Goal: Register for event/course: Register for event/course

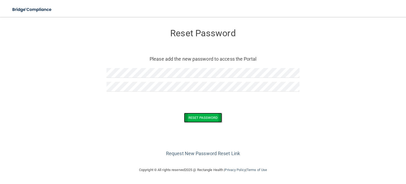
click at [216, 121] on button "Reset Password" at bounding box center [203, 118] width 38 height 10
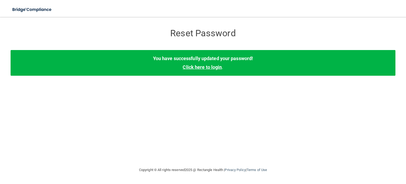
click at [201, 70] on link "Click here to login" at bounding box center [202, 67] width 39 height 6
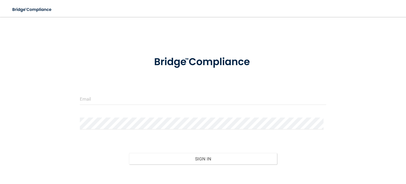
click at [159, 111] on form "Invalid email/password. You don't have permission to access that page. Sign In …" at bounding box center [203, 120] width 246 height 142
click at [159, 105] on div at bounding box center [203, 101] width 254 height 16
click at [157, 97] on input "email" at bounding box center [203, 99] width 246 height 12
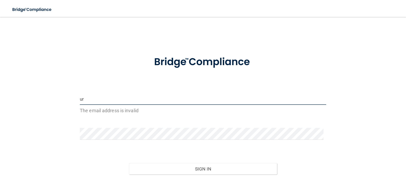
type input "u"
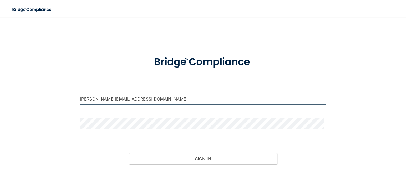
type input "[PERSON_NAME][EMAIL_ADDRESS][DOMAIN_NAME]"
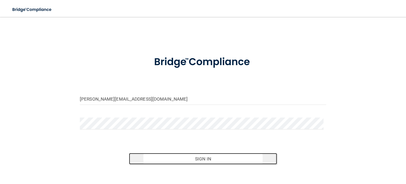
click at [182, 153] on button "Sign In" at bounding box center [203, 159] width 148 height 12
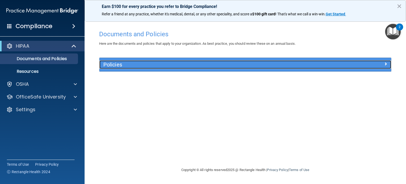
click at [388, 62] on div at bounding box center [354, 63] width 73 height 6
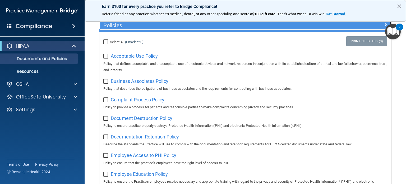
scroll to position [53, 0]
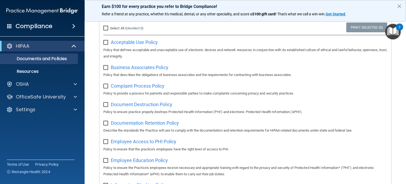
click at [391, 32] on img "Open Resource Center, 2 new notifications" at bounding box center [393, 32] width 16 height 16
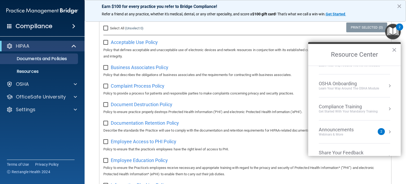
scroll to position [26, 0]
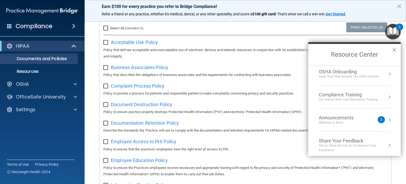
click at [394, 50] on button "×" at bounding box center [394, 49] width 5 height 8
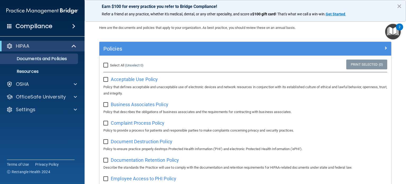
scroll to position [0, 0]
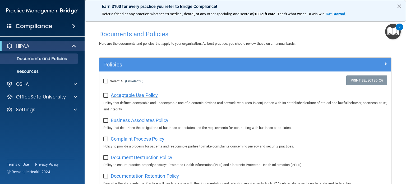
click at [129, 95] on span "Acceptable Use Policy" at bounding box center [134, 95] width 47 height 6
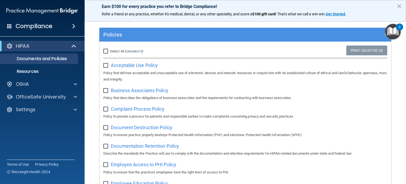
scroll to position [53, 0]
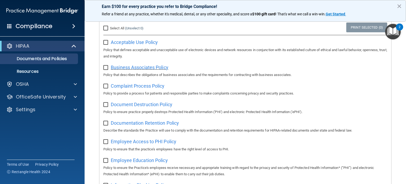
click at [165, 68] on span "Business Associates Policy" at bounding box center [140, 67] width 58 height 6
click at [150, 86] on span "Complaint Process Policy" at bounding box center [138, 86] width 54 height 6
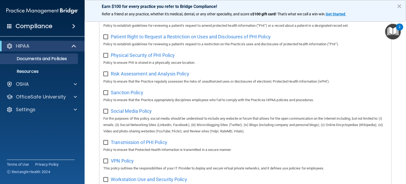
scroll to position [356, 0]
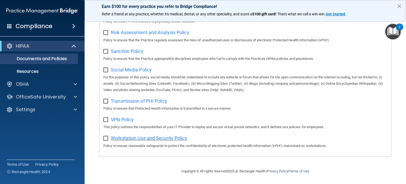
click at [173, 139] on span "Workstation Use and Security Policy" at bounding box center [149, 138] width 76 height 6
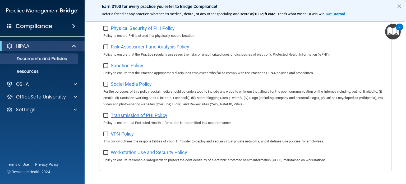
scroll to position [330, 0]
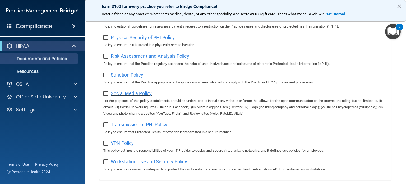
click at [133, 96] on span "Social Media Policy" at bounding box center [131, 93] width 41 height 6
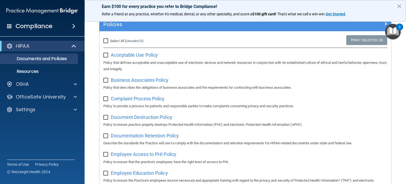
scroll to position [0, 0]
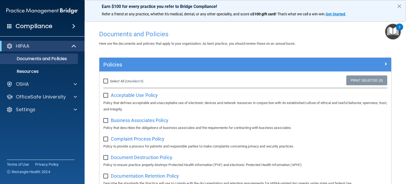
click at [400, 5] on button "×" at bounding box center [399, 6] width 5 height 8
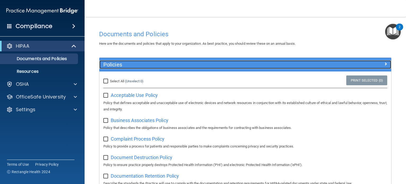
click at [384, 63] on span at bounding box center [385, 64] width 3 height 6
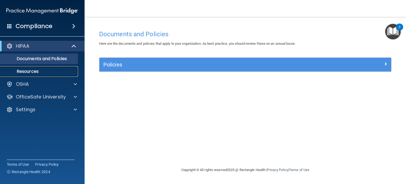
click at [34, 71] on p "Resources" at bounding box center [39, 71] width 72 height 5
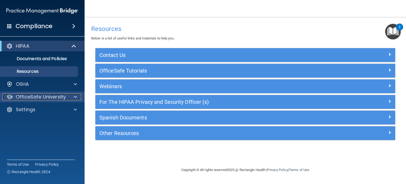
click at [60, 95] on p "OfficeSafe University" at bounding box center [41, 97] width 50 height 6
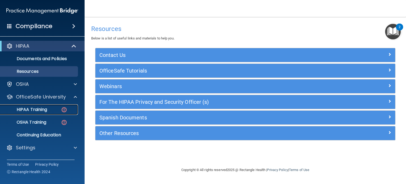
click at [57, 108] on div "HIPAA Training" at bounding box center [39, 109] width 72 height 5
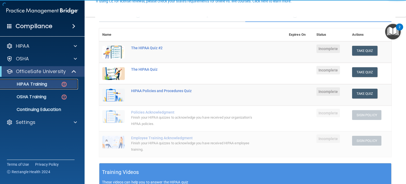
scroll to position [53, 0]
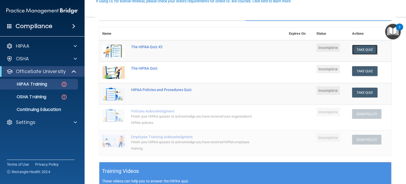
click at [361, 49] on button "Take Quiz" at bounding box center [364, 50] width 25 height 10
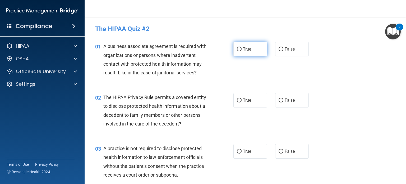
click at [239, 46] on label "True" at bounding box center [250, 49] width 34 height 15
click at [239, 47] on input "True" at bounding box center [239, 49] width 5 height 4
radio input "true"
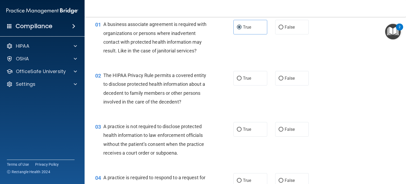
scroll to position [53, 0]
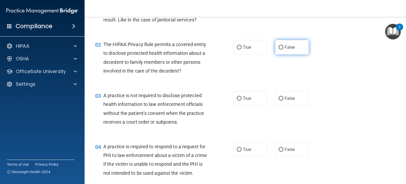
click at [289, 45] on span "False" at bounding box center [290, 47] width 10 height 5
click at [283, 45] on input "False" at bounding box center [280, 47] width 5 height 4
radio input "true"
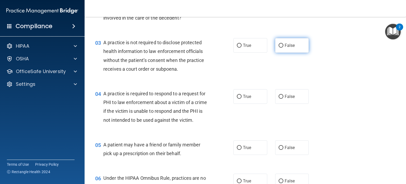
click at [293, 41] on label "False" at bounding box center [292, 45] width 34 height 15
click at [283, 44] on input "False" at bounding box center [280, 46] width 5 height 4
radio input "true"
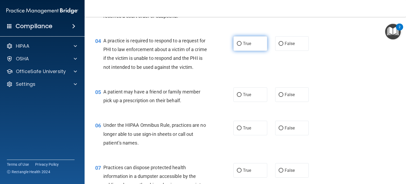
click at [248, 45] on span "True" at bounding box center [247, 43] width 8 height 5
click at [241, 45] on input "True" at bounding box center [239, 44] width 5 height 4
radio input "true"
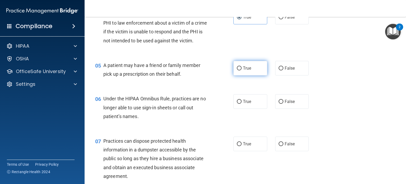
scroll to position [211, 0]
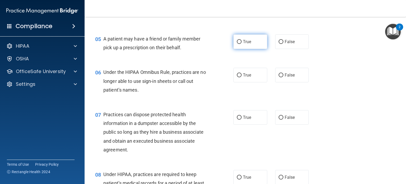
click at [255, 46] on label "True" at bounding box center [250, 41] width 34 height 15
click at [241, 44] on input "True" at bounding box center [239, 42] width 5 height 4
radio input "true"
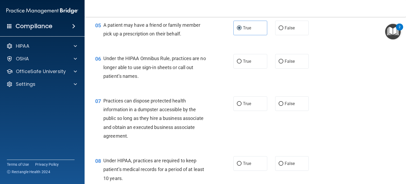
scroll to position [238, 0]
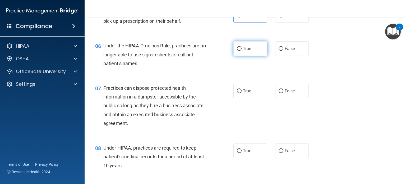
click at [244, 51] on span "True" at bounding box center [247, 48] width 8 height 5
click at [241, 51] on input "True" at bounding box center [239, 49] width 5 height 4
radio input "true"
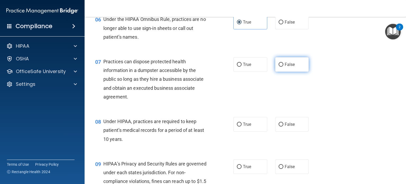
click at [289, 67] on span "False" at bounding box center [290, 64] width 10 height 5
click at [283, 67] on input "False" at bounding box center [280, 65] width 5 height 4
radio input "true"
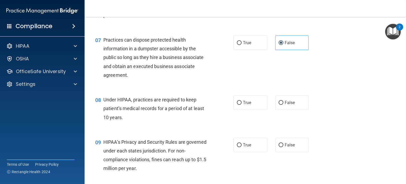
scroll to position [317, 0]
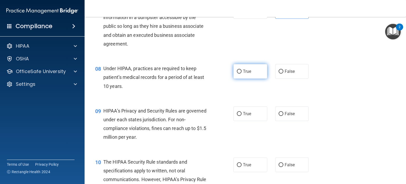
click at [252, 78] on label "True" at bounding box center [250, 71] width 34 height 15
click at [241, 73] on input "True" at bounding box center [239, 71] width 5 height 4
radio input "true"
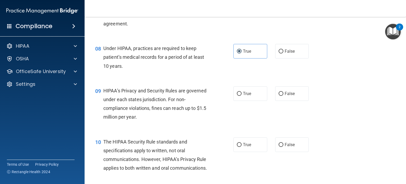
scroll to position [396, 0]
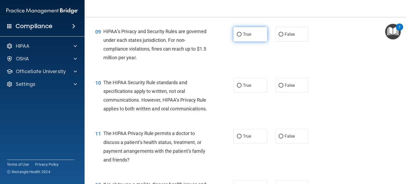
click at [240, 41] on label "True" at bounding box center [250, 34] width 34 height 15
click at [240, 36] on input "True" at bounding box center [239, 34] width 5 height 4
radio input "true"
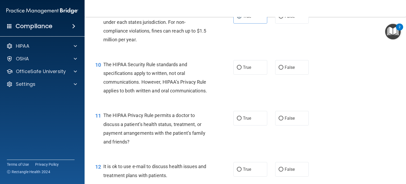
scroll to position [449, 0]
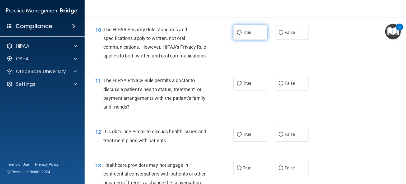
click at [239, 40] on label "True" at bounding box center [250, 32] width 34 height 15
click at [239, 35] on input "True" at bounding box center [239, 33] width 5 height 4
radio input "true"
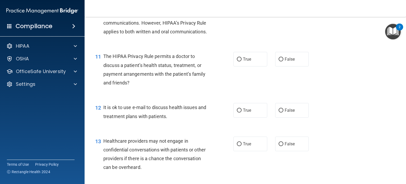
scroll to position [502, 0]
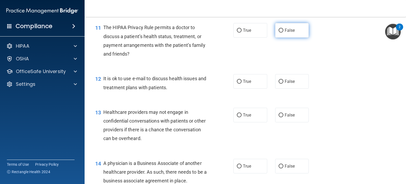
click at [296, 38] on label "False" at bounding box center [292, 30] width 34 height 15
click at [283, 32] on input "False" at bounding box center [280, 31] width 5 height 4
radio input "true"
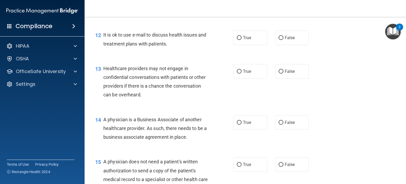
scroll to position [555, 0]
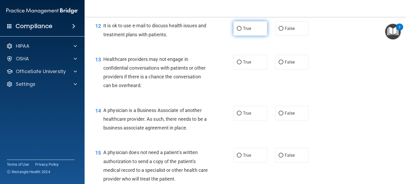
click at [237, 31] on input "True" at bounding box center [239, 29] width 5 height 4
radio input "true"
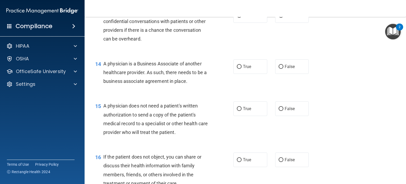
scroll to position [608, 0]
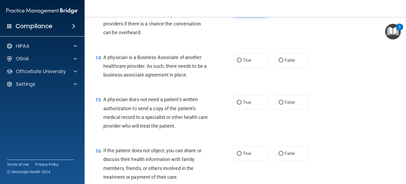
click at [243, 12] on span "True" at bounding box center [247, 9] width 8 height 5
click at [241, 11] on input "True" at bounding box center [239, 9] width 5 height 4
radio input "true"
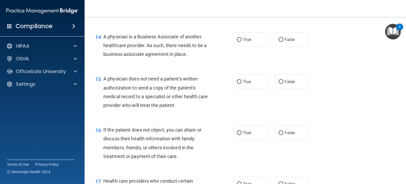
scroll to position [661, 0]
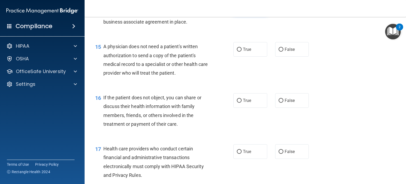
click at [243, 10] on span "True" at bounding box center [247, 7] width 8 height 5
click at [241, 10] on input "True" at bounding box center [239, 8] width 5 height 4
radio input "true"
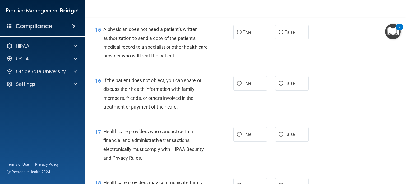
scroll to position [687, 0]
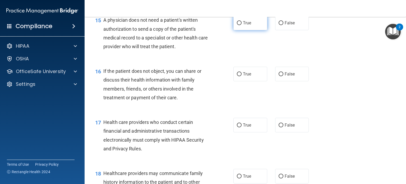
click at [240, 30] on label "True" at bounding box center [250, 23] width 34 height 15
click at [240, 25] on input "True" at bounding box center [239, 23] width 5 height 4
radio input "true"
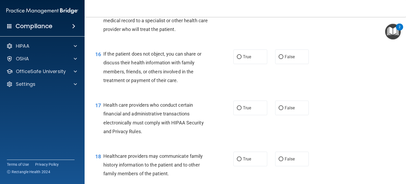
scroll to position [740, 0]
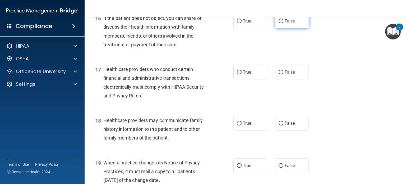
click at [289, 28] on label "False" at bounding box center [292, 21] width 34 height 15
click at [283, 23] on input "False" at bounding box center [280, 21] width 5 height 4
radio input "true"
click at [248, 24] on span "True" at bounding box center [247, 20] width 8 height 5
click at [241, 23] on input "True" at bounding box center [239, 21] width 5 height 4
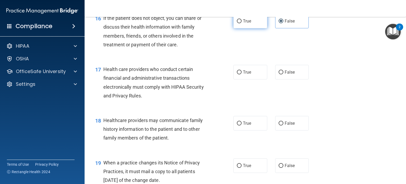
radio input "true"
radio input "false"
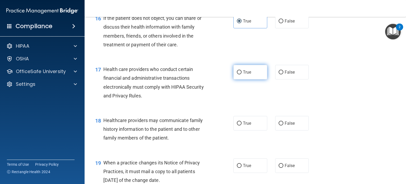
click at [233, 79] on label "True" at bounding box center [250, 72] width 34 height 15
click at [237, 74] on input "True" at bounding box center [239, 72] width 5 height 4
radio input "true"
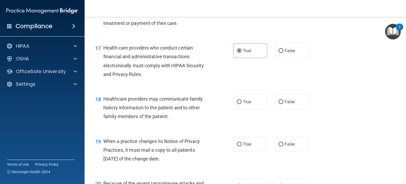
scroll to position [793, 0]
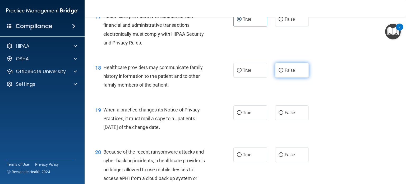
click at [281, 77] on label "False" at bounding box center [292, 70] width 34 height 15
click at [281, 72] on input "False" at bounding box center [280, 70] width 5 height 4
radio input "true"
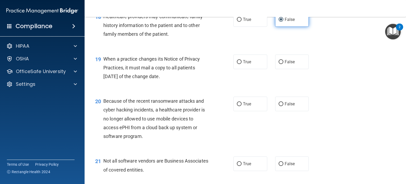
scroll to position [845, 0]
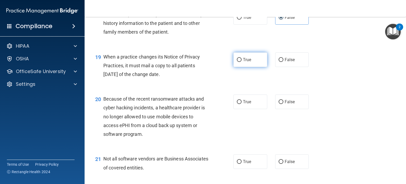
click at [245, 62] on span "True" at bounding box center [247, 59] width 8 height 5
click at [241, 62] on input "True" at bounding box center [239, 60] width 5 height 4
radio input "true"
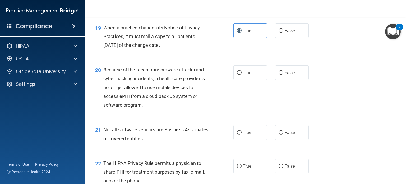
scroll to position [898, 0]
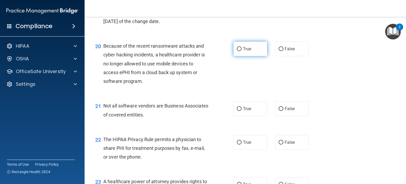
click at [242, 56] on label "True" at bounding box center [250, 48] width 34 height 15
click at [241, 51] on input "True" at bounding box center [239, 49] width 5 height 4
radio input "true"
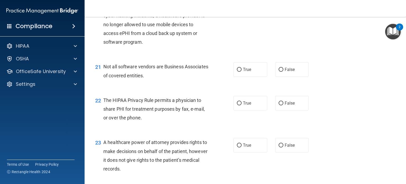
scroll to position [925, 0]
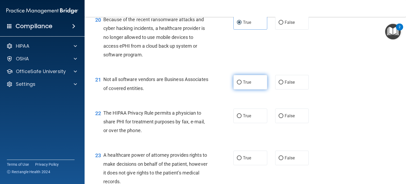
click at [244, 89] on label "True" at bounding box center [250, 82] width 34 height 15
click at [241, 84] on input "True" at bounding box center [239, 82] width 5 height 4
radio input "true"
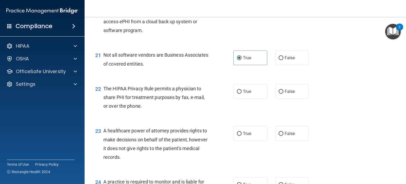
scroll to position [978, 0]
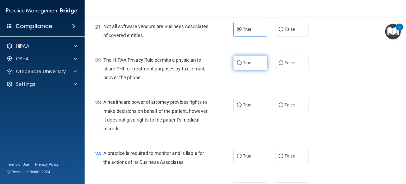
click at [244, 70] on label "True" at bounding box center [250, 62] width 34 height 15
click at [241, 65] on input "True" at bounding box center [239, 63] width 5 height 4
radio input "true"
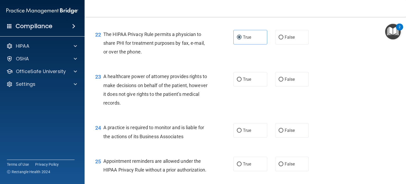
scroll to position [1030, 0]
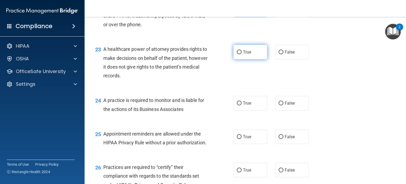
click at [244, 54] on span "True" at bounding box center [247, 51] width 8 height 5
click at [241, 54] on input "True" at bounding box center [239, 52] width 5 height 4
radio input "true"
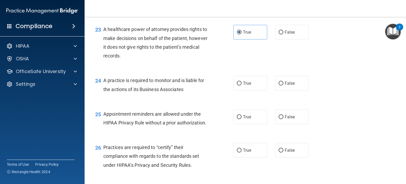
scroll to position [1083, 0]
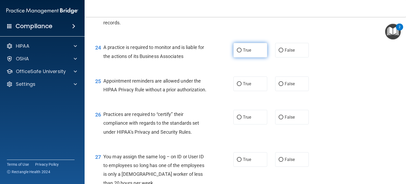
click at [253, 57] on label "True" at bounding box center [250, 50] width 34 height 15
click at [241, 52] on input "True" at bounding box center [239, 50] width 5 height 4
radio input "true"
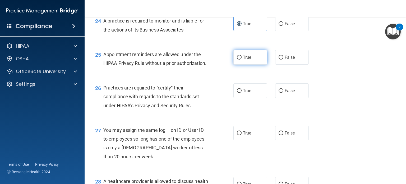
click at [243, 60] on span "True" at bounding box center [247, 57] width 8 height 5
click at [241, 59] on input "True" at bounding box center [239, 57] width 5 height 4
radio input "true"
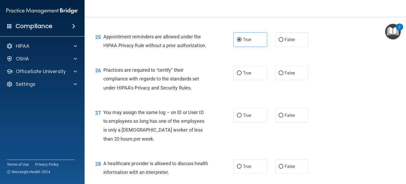
scroll to position [1163, 0]
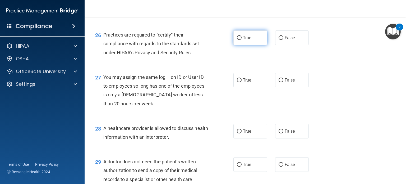
click at [242, 45] on label "True" at bounding box center [250, 37] width 34 height 15
click at [241, 40] on input "True" at bounding box center [239, 38] width 5 height 4
radio input "true"
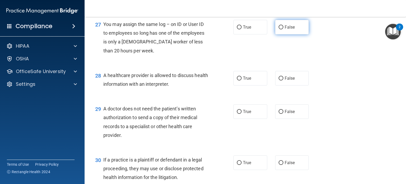
click at [280, 29] on input "False" at bounding box center [280, 27] width 5 height 4
radio input "true"
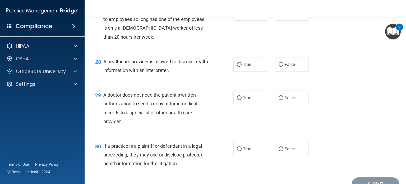
scroll to position [1242, 0]
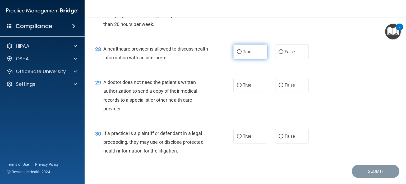
click at [263, 59] on label "True" at bounding box center [250, 51] width 34 height 15
click at [241, 54] on input "True" at bounding box center [239, 52] width 5 height 4
radio input "true"
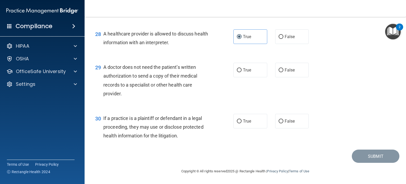
scroll to position [1275, 0]
click at [250, 69] on label "True" at bounding box center [250, 70] width 34 height 15
click at [241, 69] on input "True" at bounding box center [239, 70] width 5 height 4
radio input "true"
click at [248, 124] on label "True" at bounding box center [250, 121] width 34 height 15
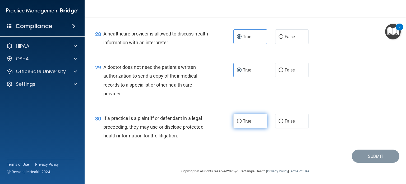
click at [241, 123] on input "True" at bounding box center [239, 121] width 5 height 4
radio input "true"
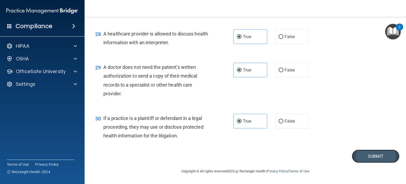
click at [369, 159] on button "Submit" at bounding box center [376, 155] width 48 height 13
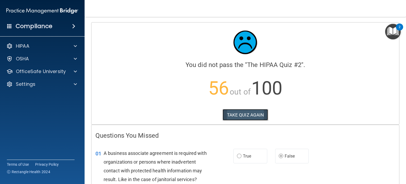
click at [234, 116] on button "TAKE QUIZ AGAIN" at bounding box center [245, 115] width 46 height 12
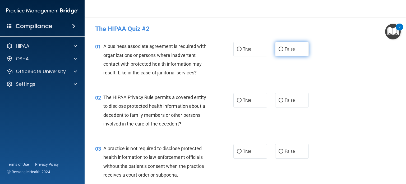
click at [275, 54] on label "False" at bounding box center [292, 49] width 34 height 15
click at [278, 51] on input "False" at bounding box center [280, 49] width 5 height 4
radio input "true"
click at [294, 100] on label "False" at bounding box center [292, 100] width 34 height 15
click at [283, 100] on input "False" at bounding box center [280, 100] width 5 height 4
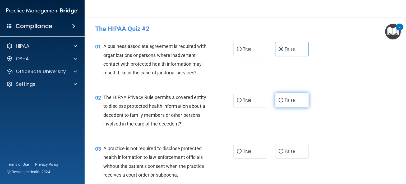
radio input "true"
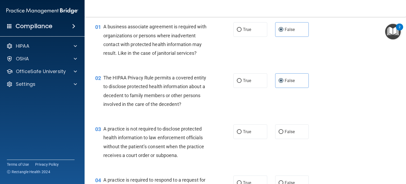
scroll to position [53, 0]
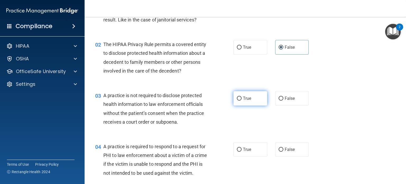
click at [247, 102] on label "True" at bounding box center [250, 98] width 34 height 15
click at [241, 100] on input "True" at bounding box center [239, 98] width 5 height 4
radio input "true"
click at [253, 56] on div "02 The HIPAA Privacy Rule permits a covered entity to disclose protected health…" at bounding box center [245, 58] width 308 height 51
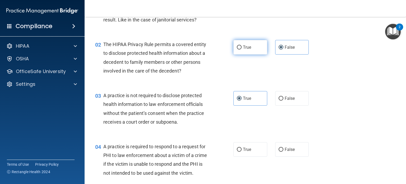
click at [252, 50] on label "True" at bounding box center [250, 47] width 34 height 15
click at [241, 49] on input "True" at bounding box center [239, 47] width 5 height 4
radio input "true"
radio input "false"
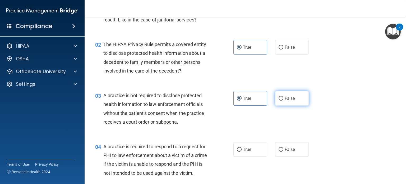
click at [281, 100] on label "False" at bounding box center [292, 98] width 34 height 15
click at [281, 100] on input "False" at bounding box center [280, 98] width 5 height 4
radio input "true"
radio input "false"
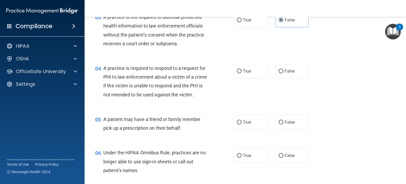
scroll to position [132, 0]
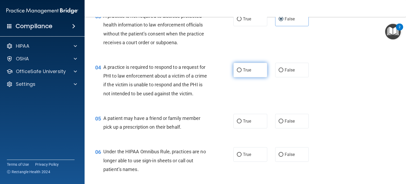
click at [250, 77] on label "True" at bounding box center [250, 70] width 34 height 15
click at [241, 72] on input "True" at bounding box center [239, 70] width 5 height 4
radio input "true"
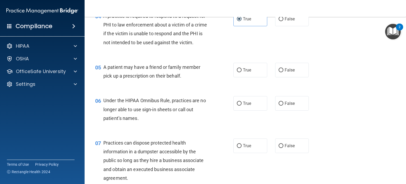
scroll to position [185, 0]
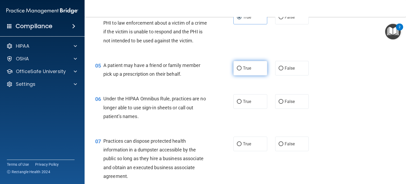
click at [247, 75] on label "True" at bounding box center [250, 68] width 34 height 15
click at [241, 70] on input "True" at bounding box center [239, 68] width 5 height 4
radio input "true"
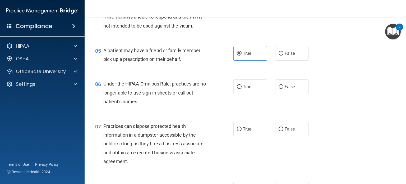
scroll to position [211, 0]
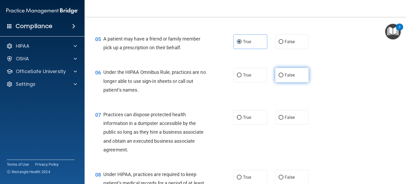
click at [280, 77] on input "False" at bounding box center [280, 75] width 5 height 4
radio input "true"
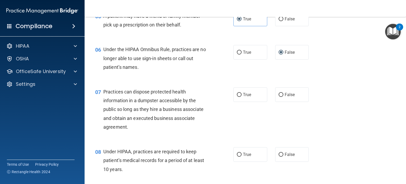
scroll to position [264, 0]
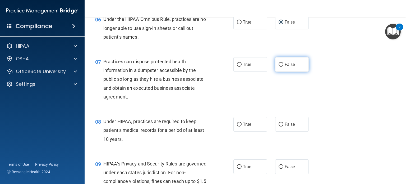
click at [299, 72] on label "False" at bounding box center [292, 64] width 34 height 15
click at [283, 67] on input "False" at bounding box center [280, 65] width 5 height 4
radio input "true"
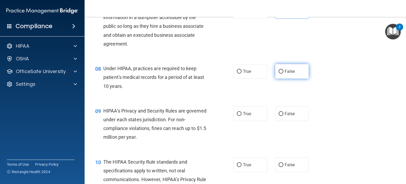
click at [275, 78] on label "False" at bounding box center [292, 71] width 34 height 15
click at [278, 73] on input "False" at bounding box center [280, 71] width 5 height 4
radio input "true"
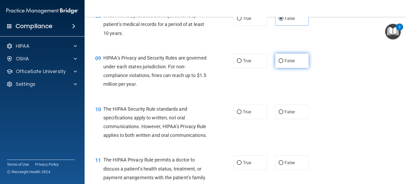
click at [304, 68] on label "False" at bounding box center [292, 60] width 34 height 15
click at [283, 63] on input "False" at bounding box center [280, 61] width 5 height 4
radio input "true"
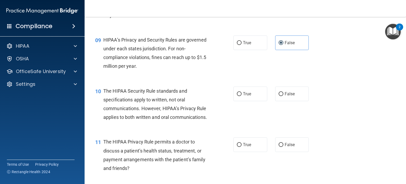
scroll to position [423, 0]
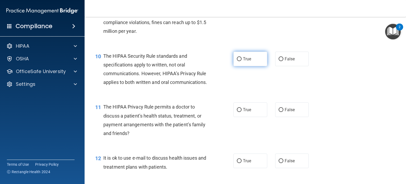
click at [239, 66] on label "True" at bounding box center [250, 59] width 34 height 15
click at [239, 61] on input "True" at bounding box center [239, 59] width 5 height 4
radio input "true"
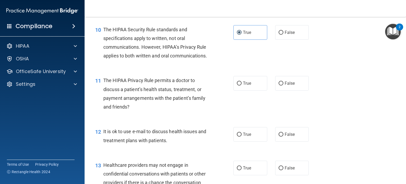
scroll to position [476, 0]
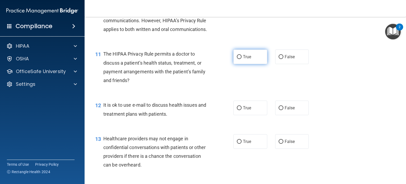
click at [252, 64] on label "True" at bounding box center [250, 56] width 34 height 15
click at [241, 59] on input "True" at bounding box center [239, 57] width 5 height 4
radio input "true"
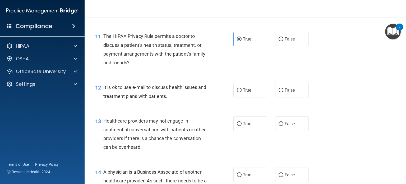
scroll to position [528, 0]
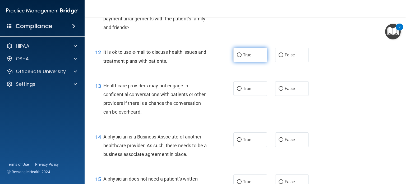
click at [243, 57] on span "True" at bounding box center [247, 54] width 8 height 5
click at [241, 57] on input "True" at bounding box center [239, 55] width 5 height 4
radio input "true"
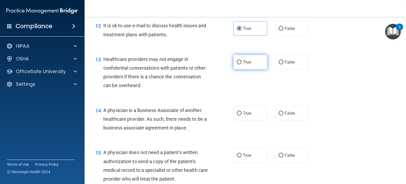
click at [237, 64] on input "True" at bounding box center [239, 62] width 5 height 4
radio input "true"
click at [280, 69] on label "False" at bounding box center [292, 62] width 34 height 15
click at [280, 64] on input "False" at bounding box center [280, 62] width 5 height 4
radio input "true"
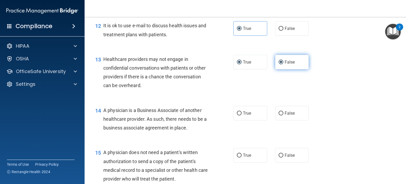
radio input "false"
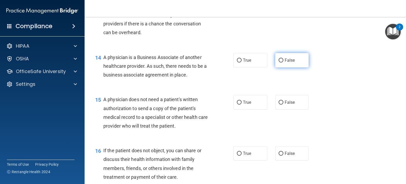
click at [298, 67] on label "False" at bounding box center [292, 60] width 34 height 15
click at [283, 62] on input "False" at bounding box center [280, 60] width 5 height 4
radio input "true"
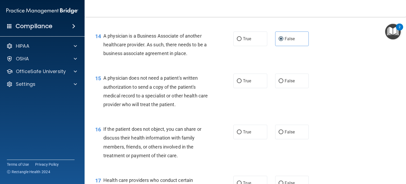
scroll to position [661, 0]
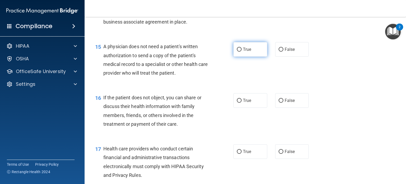
click at [248, 52] on span "True" at bounding box center [247, 49] width 8 height 5
click at [241, 52] on input "True" at bounding box center [239, 50] width 5 height 4
radio input "true"
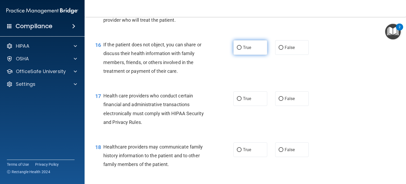
click at [247, 50] on span "True" at bounding box center [247, 47] width 8 height 5
click at [241, 50] on input "True" at bounding box center [239, 48] width 5 height 4
radio input "true"
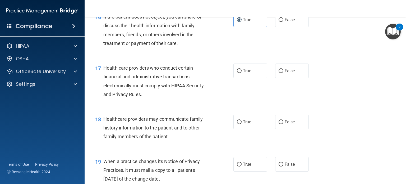
scroll to position [766, 0]
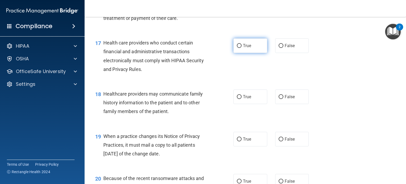
click at [236, 53] on label "True" at bounding box center [250, 45] width 34 height 15
click at [237, 48] on input "True" at bounding box center [239, 46] width 5 height 4
radio input "true"
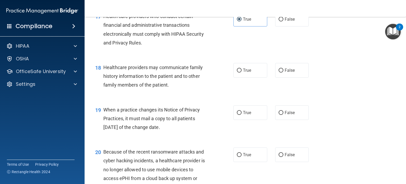
scroll to position [819, 0]
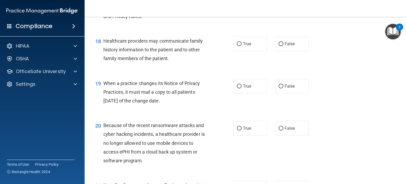
click at [291, 51] on label "False" at bounding box center [292, 43] width 34 height 15
click at [283, 46] on input "False" at bounding box center [280, 44] width 5 height 4
radio input "true"
click at [285, 89] on span "False" at bounding box center [290, 85] width 10 height 5
click at [283, 88] on input "False" at bounding box center [280, 86] width 5 height 4
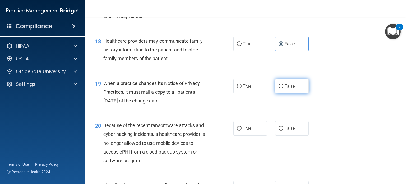
radio input "true"
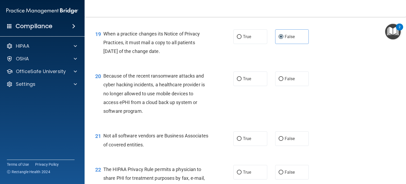
scroll to position [872, 0]
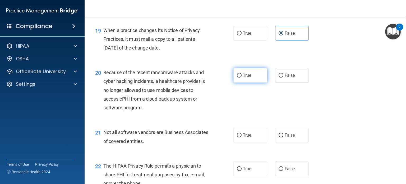
click at [238, 82] on label "True" at bounding box center [250, 75] width 34 height 15
click at [238, 77] on input "True" at bounding box center [239, 75] width 5 height 4
radio input "true"
click at [261, 82] on label "True" at bounding box center [250, 75] width 34 height 15
click at [241, 77] on input "True" at bounding box center [239, 75] width 5 height 4
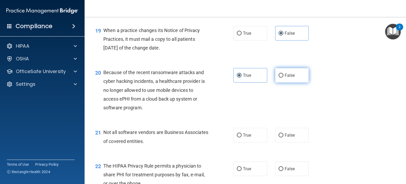
click at [275, 82] on label "False" at bounding box center [292, 75] width 34 height 15
click at [278, 77] on input "False" at bounding box center [280, 75] width 5 height 4
radio input "true"
radio input "false"
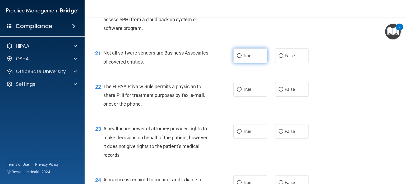
click at [247, 63] on label "True" at bounding box center [250, 55] width 34 height 15
click at [241, 58] on input "True" at bounding box center [239, 56] width 5 height 4
radio input "true"
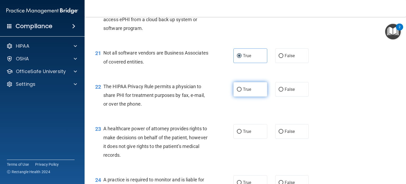
click at [245, 92] on span "True" at bounding box center [247, 89] width 8 height 5
click at [241, 91] on input "True" at bounding box center [239, 89] width 5 height 4
radio input "true"
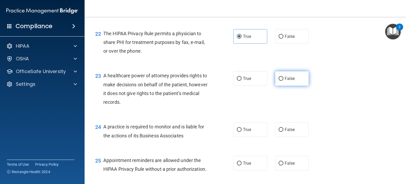
click at [278, 81] on input "False" at bounding box center [280, 79] width 5 height 4
radio input "true"
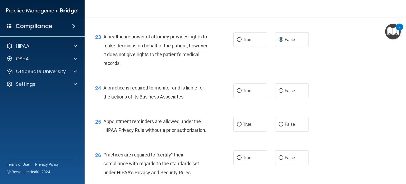
scroll to position [1083, 0]
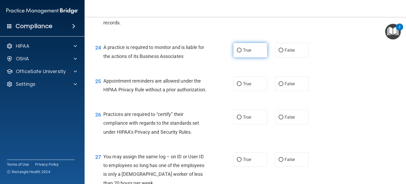
click at [240, 57] on label "True" at bounding box center [250, 50] width 34 height 15
click at [240, 52] on input "True" at bounding box center [239, 50] width 5 height 4
radio input "true"
click at [294, 57] on label "False" at bounding box center [292, 50] width 34 height 15
click at [283, 52] on input "False" at bounding box center [280, 50] width 5 height 4
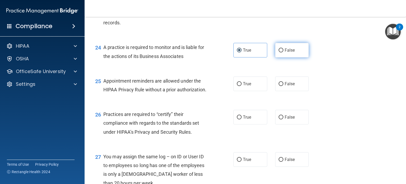
radio input "true"
radio input "false"
click at [239, 91] on label "True" at bounding box center [250, 83] width 34 height 15
click at [239, 86] on input "True" at bounding box center [239, 84] width 5 height 4
radio input "true"
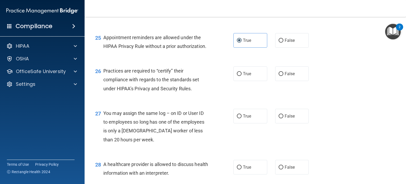
scroll to position [1136, 0]
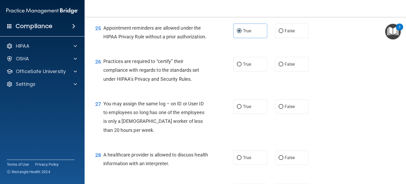
click at [279, 92] on div "26 Practices are required to “certify” their compliance with regards to the sta…" at bounding box center [245, 71] width 308 height 42
click at [283, 71] on label "False" at bounding box center [292, 64] width 34 height 15
click at [283, 66] on input "False" at bounding box center [280, 64] width 5 height 4
radio input "true"
click at [284, 114] on label "False" at bounding box center [292, 106] width 34 height 15
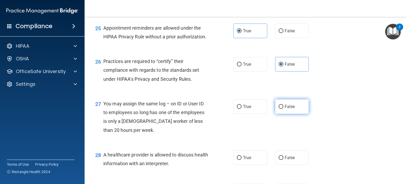
click at [283, 109] on input "False" at bounding box center [280, 107] width 5 height 4
radio input "true"
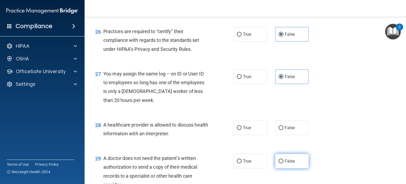
scroll to position [1215, 0]
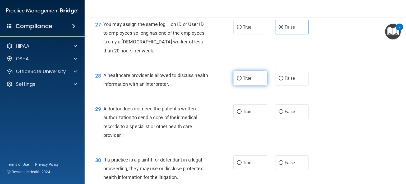
click at [250, 85] on label "True" at bounding box center [250, 78] width 34 height 15
click at [241, 80] on input "True" at bounding box center [239, 78] width 5 height 4
radio input "true"
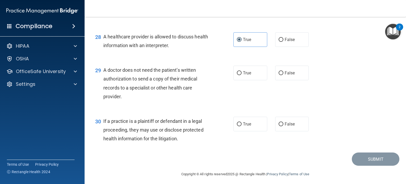
scroll to position [1268, 0]
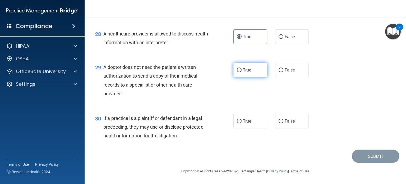
click at [248, 72] on span "True" at bounding box center [247, 69] width 8 height 5
click at [241, 72] on input "True" at bounding box center [239, 70] width 5 height 4
radio input "true"
click at [252, 128] on label "True" at bounding box center [250, 121] width 34 height 15
click at [241, 123] on input "True" at bounding box center [239, 121] width 5 height 4
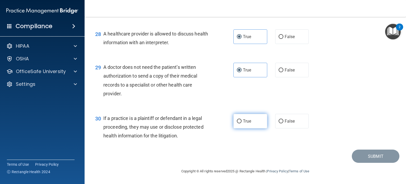
radio input "true"
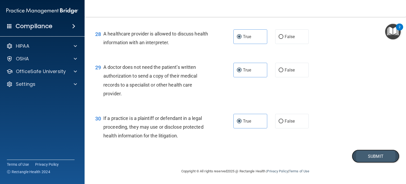
click at [375, 163] on button "Submit" at bounding box center [376, 155] width 48 height 13
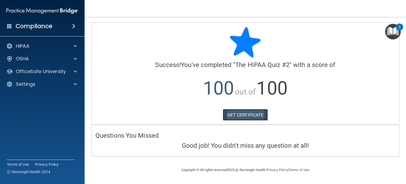
click at [258, 110] on link "GET CERTIFICATE" at bounding box center [245, 115] width 45 height 12
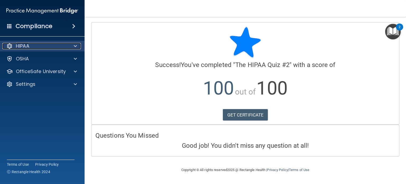
click at [73, 47] on div at bounding box center [74, 46] width 13 height 6
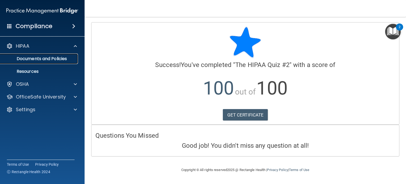
click at [60, 57] on p "Documents and Policies" at bounding box center [39, 58] width 72 height 5
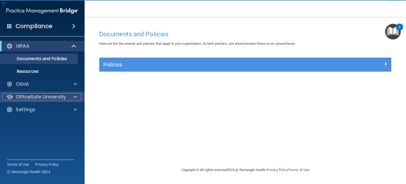
click at [77, 99] on span at bounding box center [75, 97] width 3 height 6
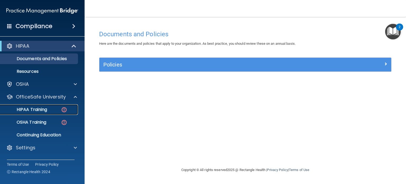
click at [62, 108] on img at bounding box center [64, 109] width 7 height 7
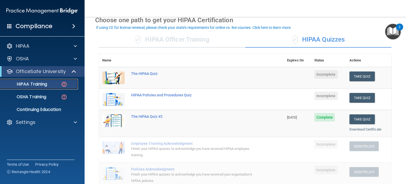
scroll to position [26, 0]
click at [360, 76] on button "Take Quiz" at bounding box center [361, 76] width 25 height 10
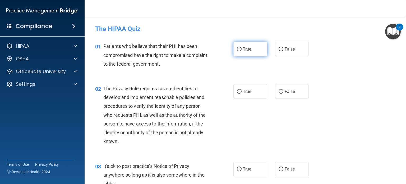
click at [249, 45] on label "True" at bounding box center [250, 49] width 34 height 15
click at [241, 47] on input "True" at bounding box center [239, 49] width 5 height 4
radio input "true"
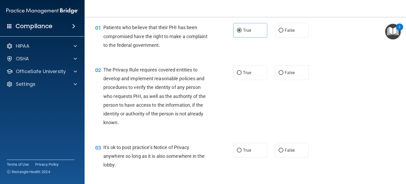
scroll to position [53, 0]
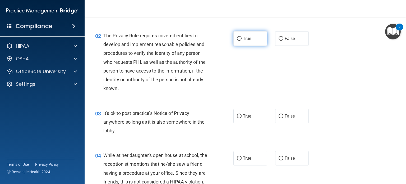
click at [250, 41] on label "True" at bounding box center [250, 38] width 34 height 15
click at [241, 41] on input "True" at bounding box center [239, 39] width 5 height 4
radio input "true"
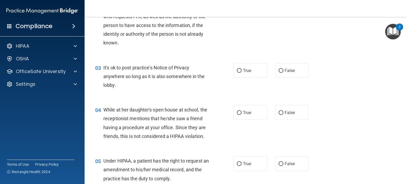
scroll to position [106, 0]
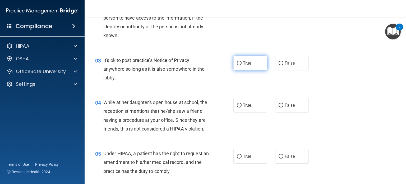
click at [243, 61] on span "True" at bounding box center [247, 63] width 8 height 5
click at [241, 61] on input "True" at bounding box center [239, 63] width 5 height 4
radio input "true"
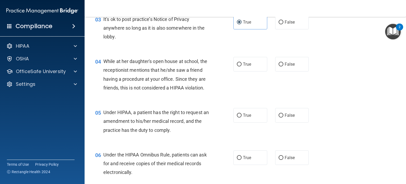
scroll to position [159, 0]
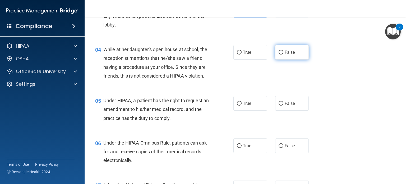
click at [304, 55] on label "False" at bounding box center [292, 52] width 34 height 15
click at [283, 54] on input "False" at bounding box center [280, 52] width 5 height 4
radio input "true"
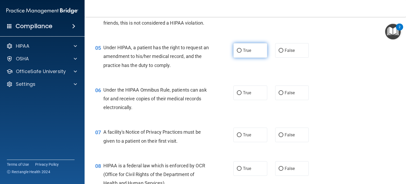
click at [239, 58] on label "True" at bounding box center [250, 50] width 34 height 15
click at [239, 53] on input "True" at bounding box center [239, 51] width 5 height 4
radio input "true"
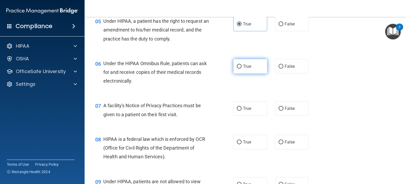
click at [237, 72] on label "True" at bounding box center [250, 66] width 34 height 15
click at [237, 68] on input "True" at bounding box center [239, 66] width 5 height 4
radio input "true"
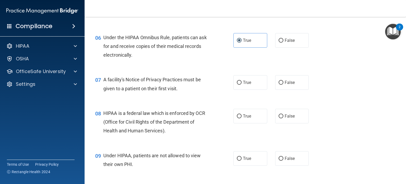
scroll to position [291, 0]
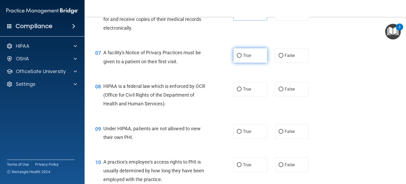
click at [238, 63] on label "True" at bounding box center [250, 55] width 34 height 15
click at [238, 58] on input "True" at bounding box center [239, 56] width 5 height 4
radio input "true"
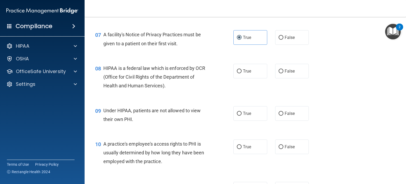
scroll to position [343, 0]
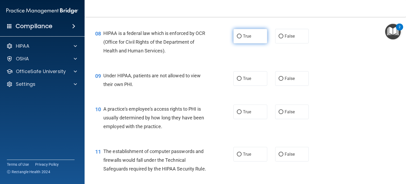
click at [239, 38] on input "True" at bounding box center [239, 36] width 5 height 4
radio input "true"
click at [278, 86] on label "False" at bounding box center [292, 78] width 34 height 15
click at [278, 81] on input "False" at bounding box center [280, 79] width 5 height 4
radio input "true"
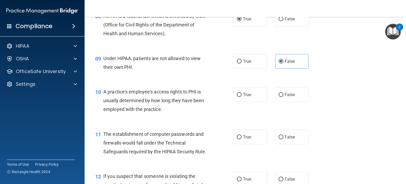
scroll to position [370, 0]
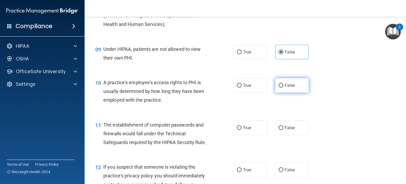
click at [285, 88] on span "False" at bounding box center [290, 85] width 10 height 5
click at [283, 87] on input "False" at bounding box center [280, 85] width 5 height 4
radio input "true"
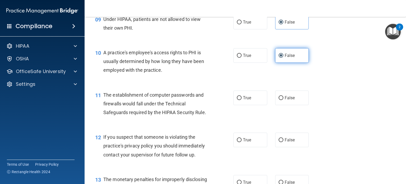
scroll to position [423, 0]
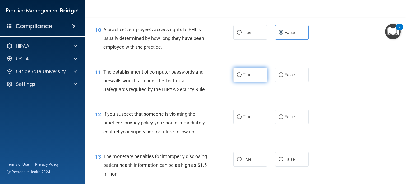
click at [244, 82] on label "True" at bounding box center [250, 74] width 34 height 15
click at [241, 77] on input "True" at bounding box center [239, 75] width 5 height 4
radio input "true"
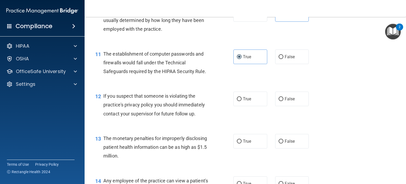
scroll to position [476, 0]
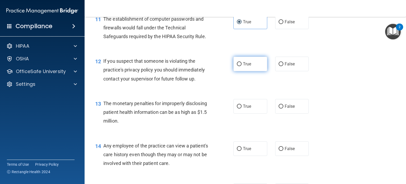
click at [247, 71] on label "True" at bounding box center [250, 64] width 34 height 15
click at [241, 66] on input "True" at bounding box center [239, 64] width 5 height 4
radio input "true"
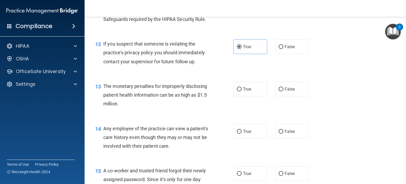
scroll to position [502, 0]
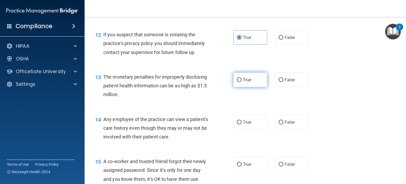
click at [243, 82] on span "True" at bounding box center [247, 79] width 8 height 5
click at [241, 82] on input "True" at bounding box center [239, 80] width 5 height 4
radio input "true"
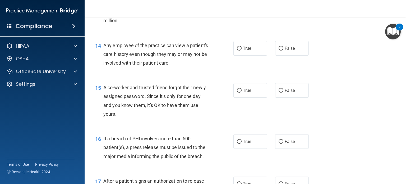
scroll to position [581, 0]
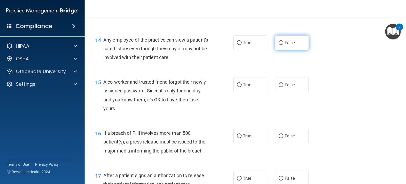
click at [288, 50] on label "False" at bounding box center [292, 42] width 34 height 15
click at [283, 45] on input "False" at bounding box center [280, 43] width 5 height 4
radio input "true"
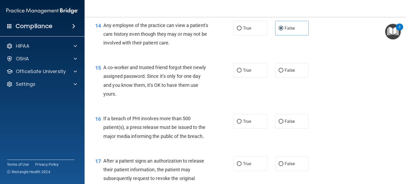
scroll to position [608, 0]
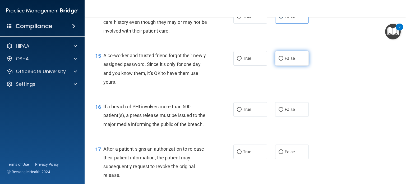
click at [300, 64] on label "False" at bounding box center [292, 58] width 34 height 15
click at [283, 61] on input "False" at bounding box center [280, 59] width 5 height 4
radio input "true"
click at [226, 122] on div "16 If a breach of PHI involves more than 500 patient(s), a press release must b…" at bounding box center [164, 116] width 154 height 29
click at [236, 117] on label "True" at bounding box center [250, 109] width 34 height 15
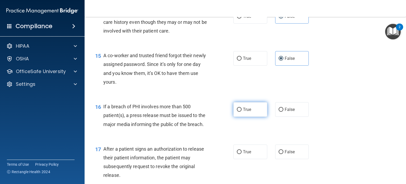
click at [237, 111] on input "True" at bounding box center [239, 110] width 5 height 4
radio input "true"
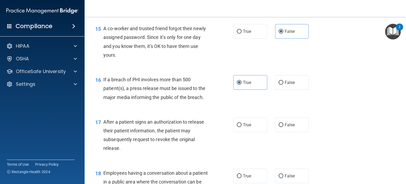
scroll to position [661, 0]
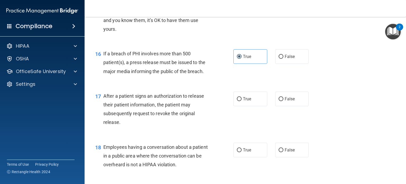
click at [240, 116] on div "17 After a patient signs an authorization to release their patient information,…" at bounding box center [245, 110] width 308 height 51
click at [240, 106] on label "True" at bounding box center [250, 98] width 34 height 15
click at [240, 101] on input "True" at bounding box center [239, 99] width 5 height 4
radio input "true"
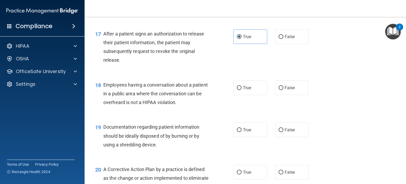
scroll to position [740, 0]
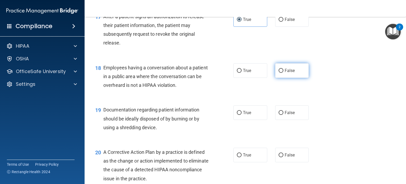
click at [292, 78] on label "False" at bounding box center [292, 70] width 34 height 15
click at [283, 73] on input "False" at bounding box center [280, 71] width 5 height 4
radio input "true"
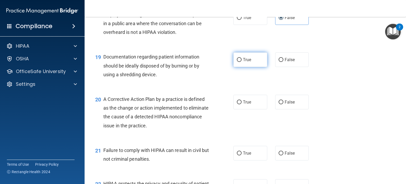
click at [240, 67] on label "True" at bounding box center [250, 59] width 34 height 15
click at [240, 62] on input "True" at bounding box center [239, 60] width 5 height 4
radio input "true"
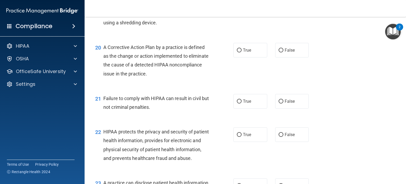
scroll to position [845, 0]
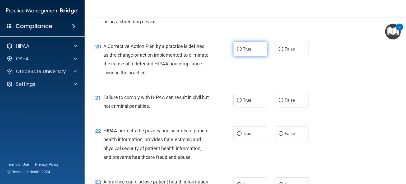
click at [246, 52] on span "True" at bounding box center [247, 49] width 8 height 5
click at [241, 51] on input "True" at bounding box center [239, 49] width 5 height 4
radio input "true"
click at [276, 107] on label "False" at bounding box center [292, 100] width 34 height 15
click at [278, 102] on input "False" at bounding box center [280, 100] width 5 height 4
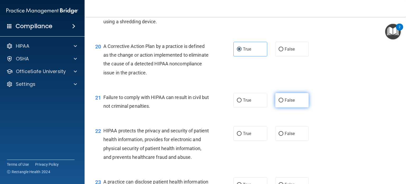
radio input "true"
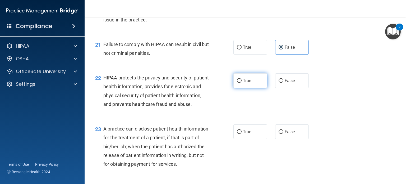
click at [234, 88] on label "True" at bounding box center [250, 80] width 34 height 15
click at [237, 83] on input "True" at bounding box center [239, 81] width 5 height 4
radio input "true"
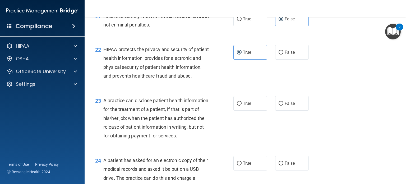
scroll to position [925, 0]
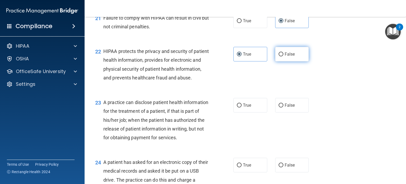
click at [277, 61] on label "False" at bounding box center [292, 54] width 34 height 15
click at [278, 56] on input "False" at bounding box center [280, 54] width 5 height 4
radio input "true"
radio input "false"
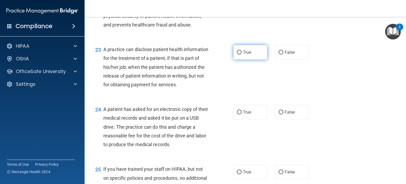
click at [237, 59] on label "True" at bounding box center [250, 52] width 34 height 15
click at [237, 54] on input "True" at bounding box center [239, 52] width 5 height 4
radio input "true"
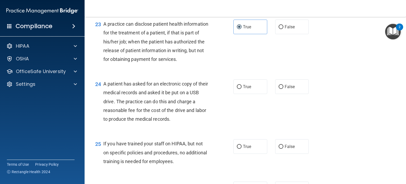
scroll to position [1030, 0]
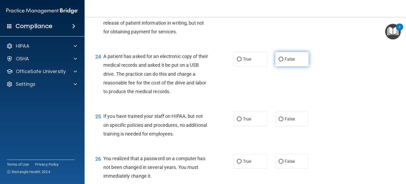
drag, startPoint x: 281, startPoint y: 89, endPoint x: 279, endPoint y: 90, distance: 2.9
click at [280, 66] on label "False" at bounding box center [292, 59] width 34 height 15
click at [280, 61] on input "False" at bounding box center [280, 59] width 5 height 4
radio input "true"
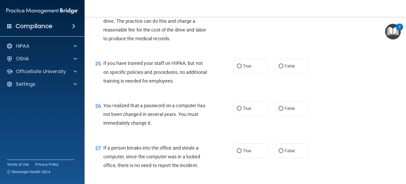
click at [244, 13] on label "True" at bounding box center [250, 6] width 34 height 15
click at [241, 8] on input "True" at bounding box center [239, 6] width 5 height 4
radio input "true"
radio input "false"
click at [279, 73] on label "False" at bounding box center [292, 66] width 34 height 15
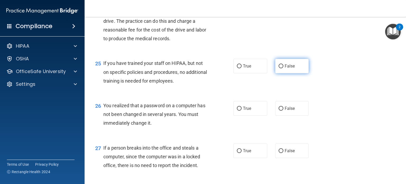
click at [279, 68] on input "False" at bounding box center [280, 66] width 5 height 4
radio input "true"
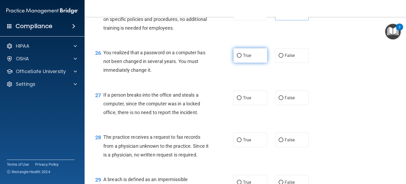
click at [243, 84] on div "26 You realized that a password on a computer has not been changed in several y…" at bounding box center [245, 62] width 308 height 42
click at [244, 58] on span "True" at bounding box center [247, 55] width 8 height 5
click at [241, 58] on input "True" at bounding box center [239, 56] width 5 height 4
radio input "true"
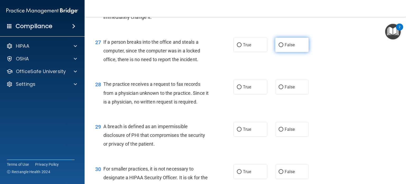
click at [285, 52] on label "False" at bounding box center [292, 45] width 34 height 15
click at [283, 47] on input "False" at bounding box center [280, 45] width 5 height 4
radio input "true"
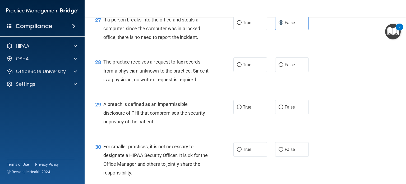
scroll to position [1242, 0]
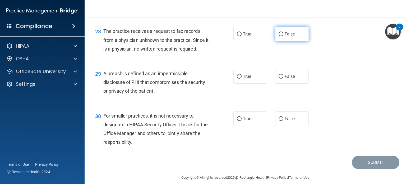
click at [281, 41] on label "False" at bounding box center [292, 34] width 34 height 15
click at [281, 36] on input "False" at bounding box center [280, 34] width 5 height 4
radio input "true"
click at [229, 56] on div "28 The practice receives a request to fax records from a physician unknown to t…" at bounding box center [164, 41] width 154 height 29
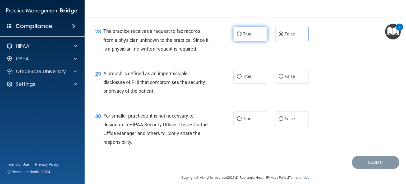
click at [237, 41] on label "True" at bounding box center [250, 34] width 34 height 15
click at [237, 36] on input "True" at bounding box center [239, 34] width 5 height 4
radio input "true"
radio input "false"
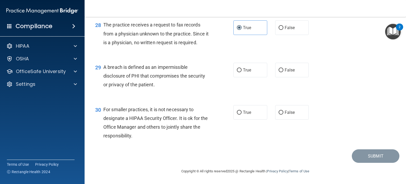
scroll to position [1268, 0]
click at [248, 77] on label "True" at bounding box center [250, 70] width 34 height 15
click at [241, 72] on input "True" at bounding box center [239, 70] width 5 height 4
radio input "true"
click at [296, 131] on div "30 For smaller practices, it is not necessary to designate a HIPAA Security Off…" at bounding box center [245, 123] width 308 height 51
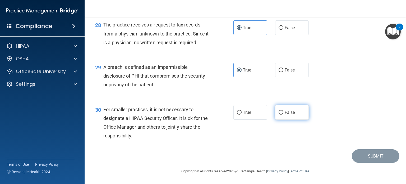
click at [294, 119] on label "False" at bounding box center [292, 112] width 34 height 15
click at [283, 114] on input "False" at bounding box center [280, 112] width 5 height 4
radio input "true"
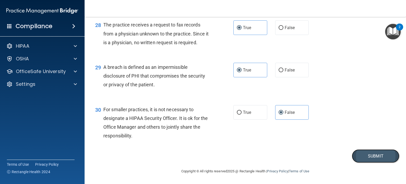
click at [392, 162] on button "Submit" at bounding box center [376, 155] width 48 height 13
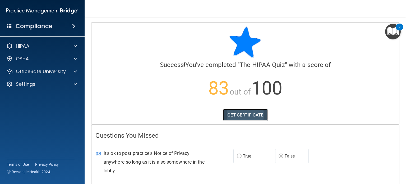
click at [261, 116] on link "GET CERTIFICATE" at bounding box center [245, 115] width 45 height 12
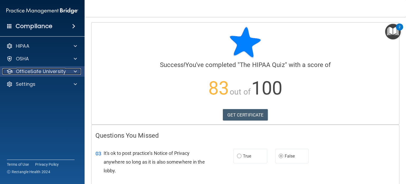
click at [73, 70] on div at bounding box center [74, 71] width 13 height 6
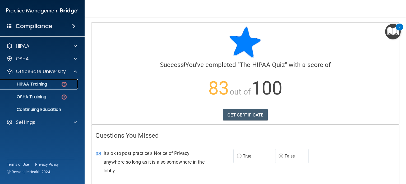
click at [49, 87] on link "HIPAA Training" at bounding box center [36, 84] width 83 height 11
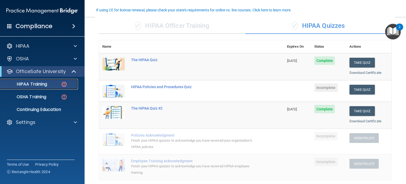
scroll to position [53, 0]
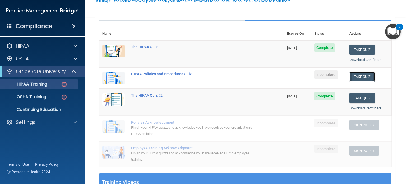
click at [361, 78] on button "Take Quiz" at bounding box center [361, 77] width 25 height 10
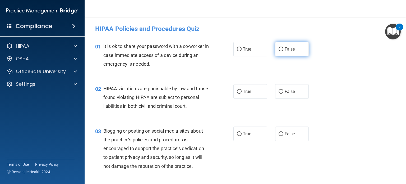
click at [295, 51] on label "False" at bounding box center [292, 49] width 34 height 15
click at [283, 51] on input "False" at bounding box center [280, 49] width 5 height 4
radio input "true"
click at [247, 90] on span "True" at bounding box center [247, 91] width 8 height 5
click at [241, 90] on input "True" at bounding box center [239, 92] width 5 height 4
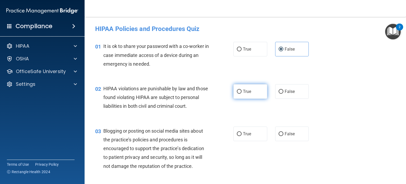
radio input "true"
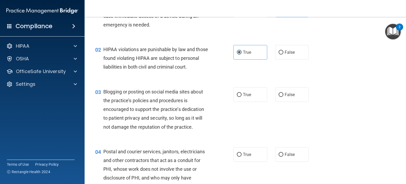
scroll to position [53, 0]
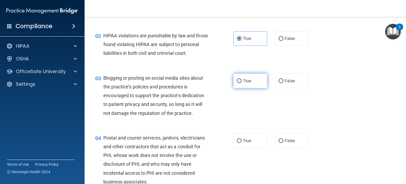
click at [244, 83] on span "True" at bounding box center [247, 80] width 8 height 5
click at [241, 83] on input "True" at bounding box center [239, 81] width 5 height 4
radio input "true"
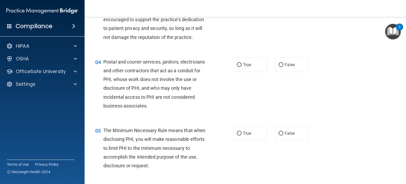
scroll to position [132, 0]
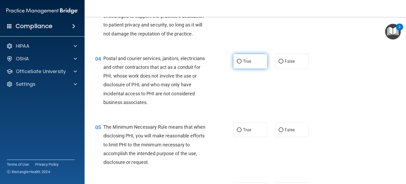
click at [246, 68] on label "True" at bounding box center [250, 61] width 34 height 15
click at [241, 63] on input "True" at bounding box center [239, 61] width 5 height 4
radio input "true"
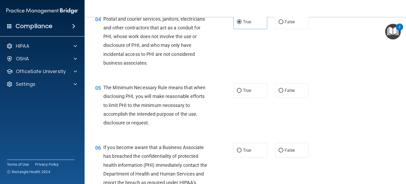
scroll to position [211, 0]
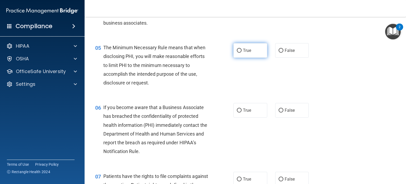
click at [238, 53] on input "True" at bounding box center [239, 51] width 5 height 4
radio input "true"
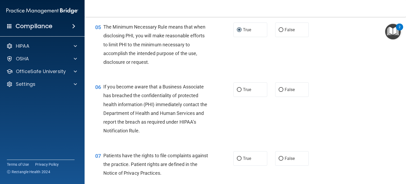
scroll to position [264, 0]
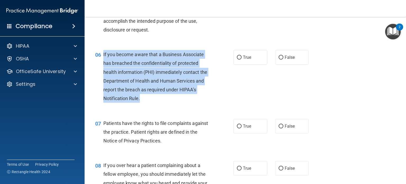
drag, startPoint x: 143, startPoint y: 108, endPoint x: 103, endPoint y: 64, distance: 59.3
click at [103, 64] on div "If you become aware that a Business Associate has breached the confidentiality …" at bounding box center [158, 76] width 110 height 53
copy span "If you become aware that a Business Associate has breached the confidentiality …"
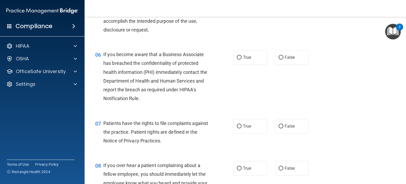
click at [221, 112] on div "06 If you become aware that a Business Associate has breached the confidentiali…" at bounding box center [245, 77] width 308 height 68
click at [237, 59] on input "True" at bounding box center [239, 57] width 5 height 4
radio input "true"
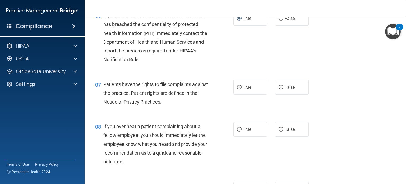
scroll to position [343, 0]
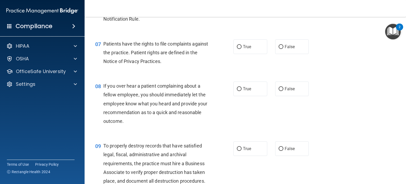
click at [239, 65] on div "07 Patients have the rights to file complaints against the practice. Patient ri…" at bounding box center [164, 53] width 154 height 29
click at [243, 54] on label "True" at bounding box center [250, 46] width 34 height 15
click at [241, 49] on input "True" at bounding box center [239, 47] width 5 height 4
radio input "true"
click at [248, 96] on label "True" at bounding box center [250, 88] width 34 height 15
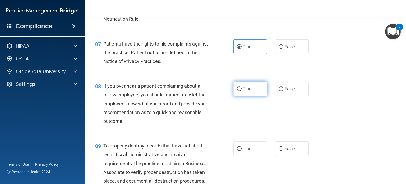
click at [241, 91] on input "True" at bounding box center [239, 89] width 5 height 4
radio input "true"
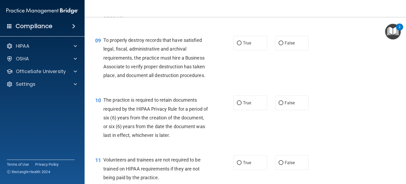
scroll to position [449, 0]
click at [246, 110] on label "True" at bounding box center [250, 102] width 34 height 15
click at [241, 105] on input "True" at bounding box center [239, 103] width 5 height 4
radio input "true"
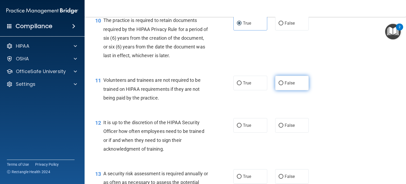
click at [296, 86] on label "False" at bounding box center [292, 83] width 34 height 15
click at [283, 85] on input "False" at bounding box center [280, 83] width 5 height 4
radio input "true"
click at [294, 132] on label "False" at bounding box center [292, 125] width 34 height 15
click at [283, 127] on input "False" at bounding box center [280, 125] width 5 height 4
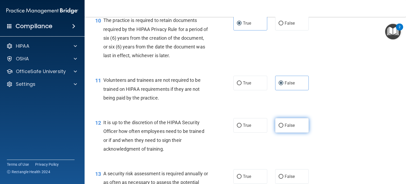
radio input "true"
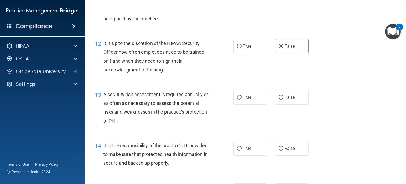
scroll to position [608, 0]
click at [252, 104] on label "True" at bounding box center [250, 97] width 34 height 15
click at [241, 99] on input "True" at bounding box center [239, 97] width 5 height 4
radio input "true"
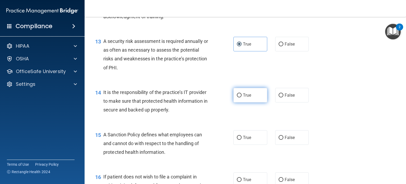
click at [242, 102] on label "True" at bounding box center [250, 95] width 34 height 15
click at [241, 97] on input "True" at bounding box center [239, 95] width 5 height 4
radio input "true"
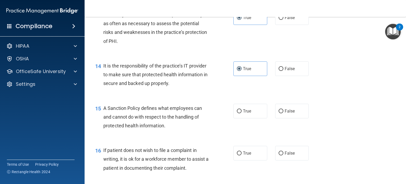
scroll to position [713, 0]
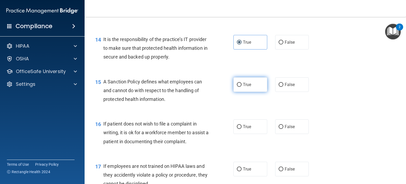
click at [258, 92] on label "True" at bounding box center [250, 84] width 34 height 15
click at [241, 87] on input "True" at bounding box center [239, 85] width 5 height 4
radio input "true"
click at [245, 134] on label "True" at bounding box center [250, 126] width 34 height 15
click at [241, 129] on input "True" at bounding box center [239, 127] width 5 height 4
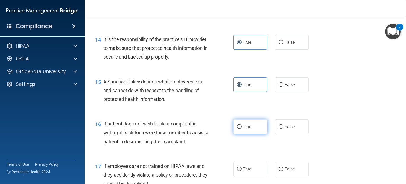
radio input "true"
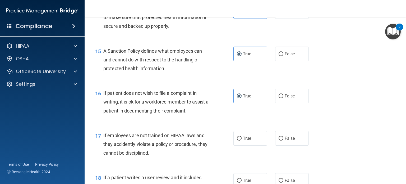
scroll to position [793, 0]
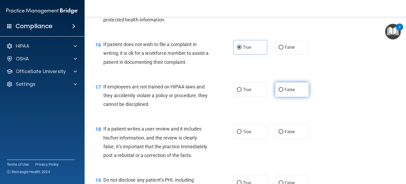
click at [289, 97] on label "False" at bounding box center [292, 89] width 34 height 15
click at [283, 92] on input "False" at bounding box center [280, 90] width 5 height 4
radio input "true"
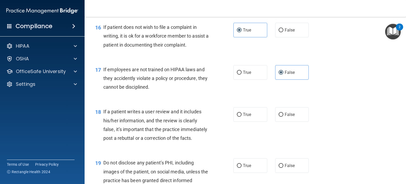
scroll to position [845, 0]
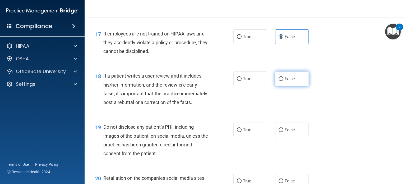
click at [285, 81] on span "False" at bounding box center [290, 78] width 10 height 5
click at [283, 81] on input "False" at bounding box center [280, 79] width 5 height 4
radio input "true"
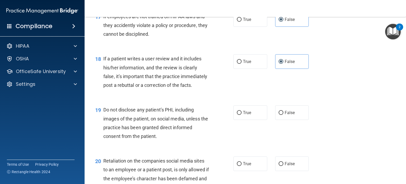
scroll to position [898, 0]
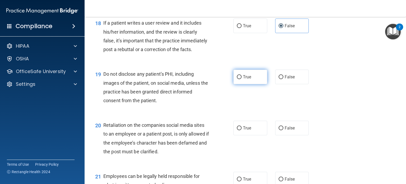
click at [239, 84] on label "True" at bounding box center [250, 76] width 34 height 15
click at [239, 79] on input "True" at bounding box center [239, 77] width 5 height 4
radio input "true"
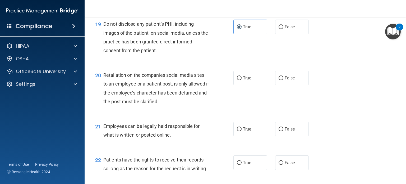
scroll to position [951, 0]
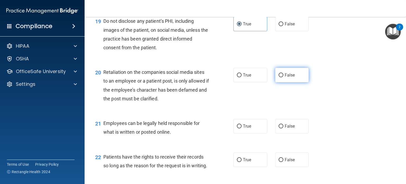
click at [289, 77] on span "False" at bounding box center [290, 74] width 10 height 5
click at [283, 77] on input "False" at bounding box center [280, 75] width 5 height 4
radio input "true"
click at [251, 133] on label "True" at bounding box center [250, 126] width 34 height 15
click at [241, 128] on input "True" at bounding box center [239, 126] width 5 height 4
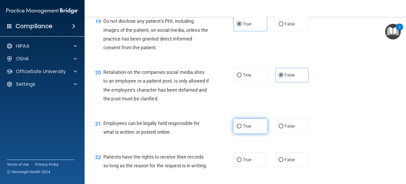
radio input "true"
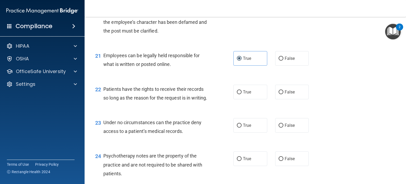
scroll to position [1030, 0]
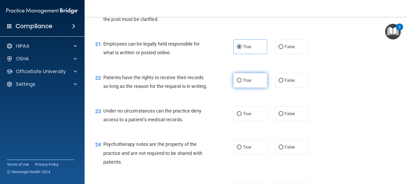
click at [249, 87] on label "True" at bounding box center [250, 80] width 34 height 15
click at [241, 82] on input "True" at bounding box center [239, 80] width 5 height 4
radio input "true"
click at [285, 83] on span "False" at bounding box center [290, 80] width 10 height 5
click at [283, 82] on input "False" at bounding box center [280, 80] width 5 height 4
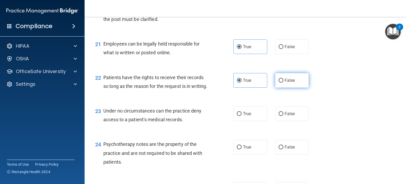
radio input "true"
radio input "false"
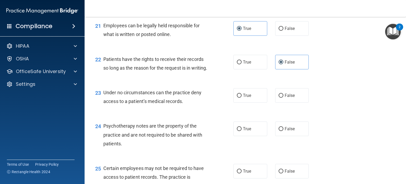
scroll to position [1083, 0]
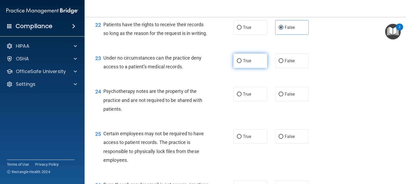
click at [244, 63] on span "True" at bounding box center [247, 60] width 8 height 5
click at [241, 63] on input "True" at bounding box center [239, 61] width 5 height 4
radio input "true"
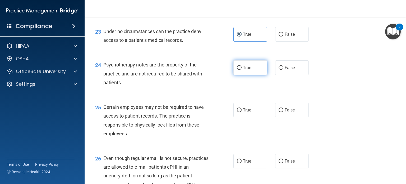
click at [250, 75] on label "True" at bounding box center [250, 67] width 34 height 15
click at [241, 70] on input "True" at bounding box center [239, 68] width 5 height 4
radio input "true"
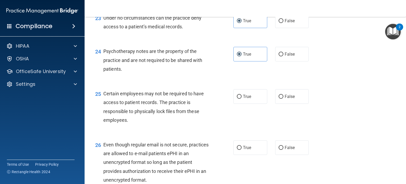
scroll to position [1136, 0]
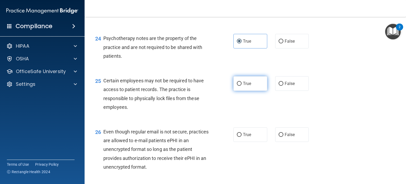
click at [248, 91] on label "True" at bounding box center [250, 83] width 34 height 15
click at [241, 86] on input "True" at bounding box center [239, 84] width 5 height 4
radio input "true"
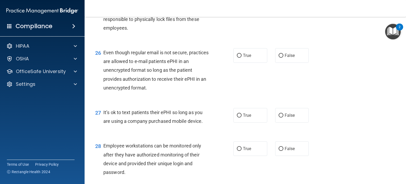
scroll to position [1215, 0]
click at [253, 62] on label "True" at bounding box center [250, 55] width 34 height 15
click at [241, 57] on input "True" at bounding box center [239, 55] width 5 height 4
radio input "true"
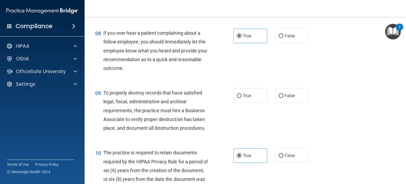
scroll to position [423, 0]
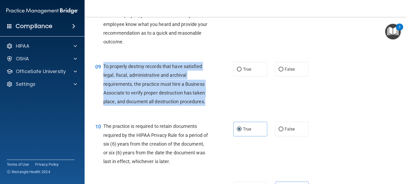
drag, startPoint x: 104, startPoint y: 73, endPoint x: 211, endPoint y: 112, distance: 113.9
click at [211, 108] on div "09 To properly destroy records that have satisfied legal, fiscal, administrativ…" at bounding box center [164, 85] width 154 height 47
copy span "To properly destroy records that have satisfied legal, fiscal, administrative a…"
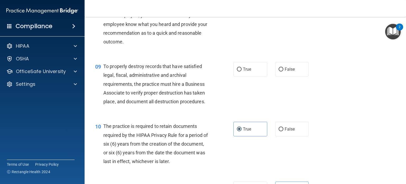
click at [342, 99] on div "09 To properly destroy records that have satisfied legal, fiscal, administrativ…" at bounding box center [245, 85] width 308 height 60
click at [292, 76] on label "False" at bounding box center [292, 69] width 34 height 15
click at [283, 71] on input "False" at bounding box center [280, 69] width 5 height 4
radio input "true"
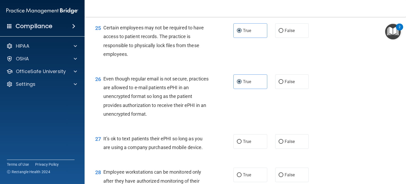
scroll to position [1268, 0]
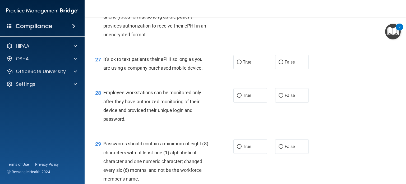
drag, startPoint x: 203, startPoint y: 94, endPoint x: 103, endPoint y: 83, distance: 101.2
click at [103, 75] on div "27 It’s ok to text patients their ePHI so long as you are using a company purch…" at bounding box center [164, 65] width 154 height 20
copy div "It’s ok to text patients their ePHI so long as you are using a company purchase…"
drag, startPoint x: 242, startPoint y: 71, endPoint x: 241, endPoint y: 76, distance: 5.1
click at [242, 48] on div "26 Even though regular email is not secure, practices are allowed to e-mail pat…" at bounding box center [245, 18] width 308 height 60
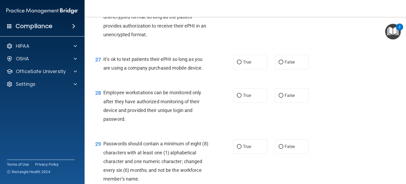
click at [240, 81] on div "27 It’s ok to text patients their ePHI so long as you are using a company purch…" at bounding box center [245, 64] width 308 height 33
click at [240, 69] on label "True" at bounding box center [250, 62] width 34 height 15
click at [240, 64] on input "True" at bounding box center [239, 62] width 5 height 4
radio input "true"
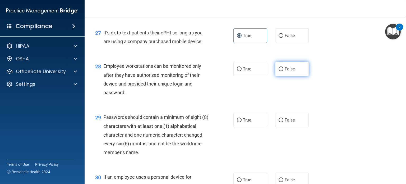
click at [285, 71] on span "False" at bounding box center [290, 68] width 10 height 5
click at [282, 71] on input "False" at bounding box center [280, 69] width 5 height 4
radio input "true"
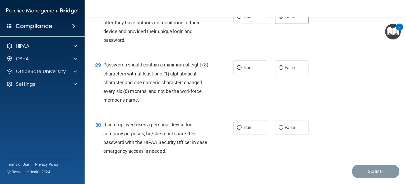
scroll to position [1347, 0]
click at [243, 69] on span "True" at bounding box center [247, 66] width 8 height 5
click at [241, 69] on input "True" at bounding box center [239, 67] width 5 height 4
radio input "true"
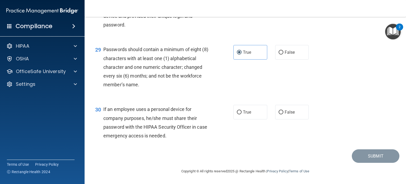
scroll to position [1389, 0]
click at [303, 112] on label "False" at bounding box center [292, 112] width 34 height 15
click at [283, 112] on input "False" at bounding box center [280, 112] width 5 height 4
radio input "true"
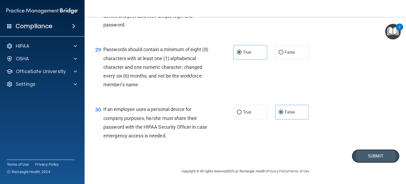
click at [366, 153] on button "Submit" at bounding box center [376, 155] width 48 height 13
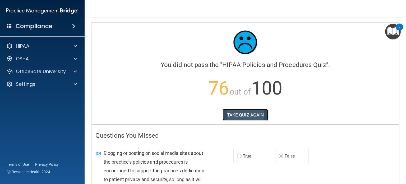
click at [236, 113] on button "TAKE QUIZ AGAIN" at bounding box center [245, 115] width 46 height 12
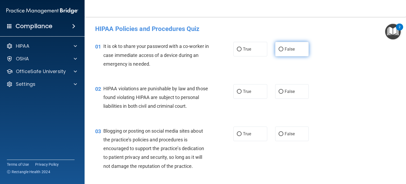
click at [291, 48] on span "False" at bounding box center [290, 49] width 10 height 5
click at [283, 48] on input "False" at bounding box center [280, 49] width 5 height 4
radio input "true"
click at [257, 94] on label "True" at bounding box center [250, 91] width 34 height 15
click at [241, 94] on input "True" at bounding box center [239, 92] width 5 height 4
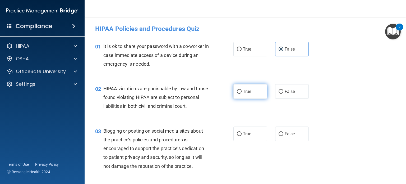
radio input "true"
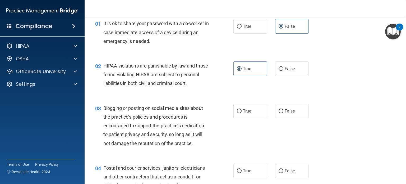
scroll to position [53, 0]
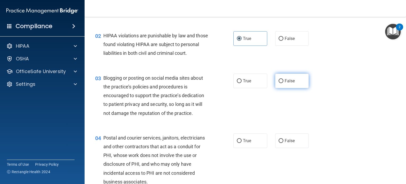
click at [291, 83] on span "False" at bounding box center [290, 80] width 10 height 5
click at [283, 83] on input "False" at bounding box center [280, 81] width 5 height 4
radio input "true"
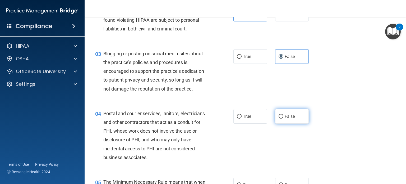
scroll to position [106, 0]
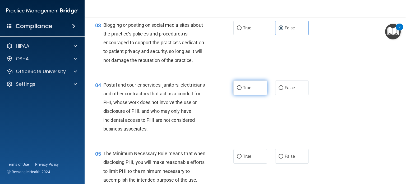
click at [263, 95] on label "True" at bounding box center [250, 87] width 34 height 15
click at [241, 90] on input "True" at bounding box center [239, 88] width 5 height 4
radio input "true"
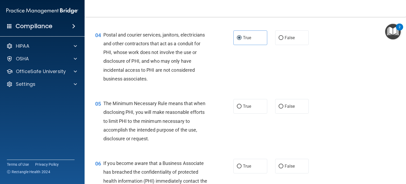
scroll to position [159, 0]
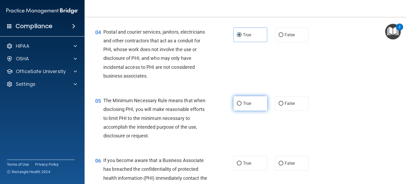
drag, startPoint x: 247, startPoint y: 125, endPoint x: 250, endPoint y: 114, distance: 11.2
click at [248, 124] on div "05 The Minimum Necessary Rule means that when disclosing PHI, you will make rea…" at bounding box center [245, 119] width 308 height 60
click at [250, 110] on label "True" at bounding box center [250, 103] width 34 height 15
click at [241, 105] on input "True" at bounding box center [239, 103] width 5 height 4
radio input "true"
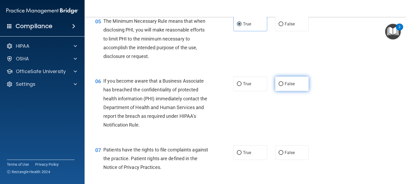
click at [285, 86] on span "False" at bounding box center [290, 83] width 10 height 5
click at [283, 86] on input "False" at bounding box center [280, 84] width 5 height 4
radio input "true"
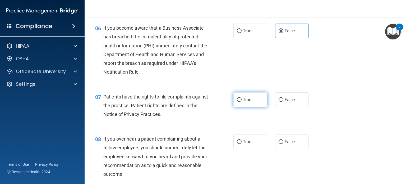
click at [255, 107] on label "True" at bounding box center [250, 99] width 34 height 15
click at [241, 102] on input "True" at bounding box center [239, 100] width 5 height 4
radio input "true"
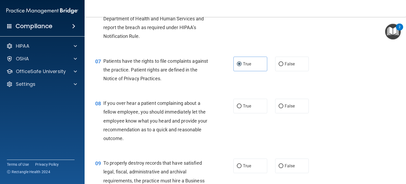
scroll to position [370, 0]
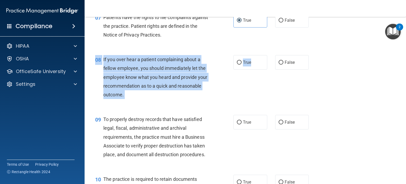
drag, startPoint x: 257, startPoint y: 73, endPoint x: 297, endPoint y: 80, distance: 40.6
click at [297, 80] on div "08 If you over hear a patient complaining about a fellow employee, you should i…" at bounding box center [245, 78] width 308 height 60
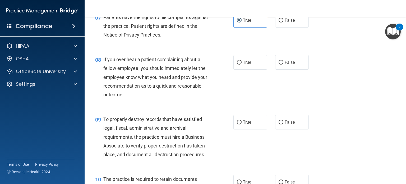
click at [334, 81] on div "08 If you over hear a patient complaining about a fellow employee, you should i…" at bounding box center [245, 78] width 308 height 60
click at [289, 65] on span "False" at bounding box center [290, 62] width 10 height 5
click at [283, 64] on input "False" at bounding box center [280, 63] width 5 height 4
radio input "true"
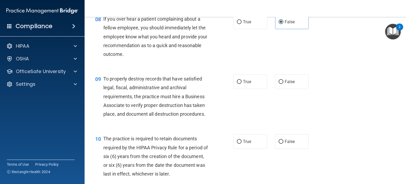
scroll to position [423, 0]
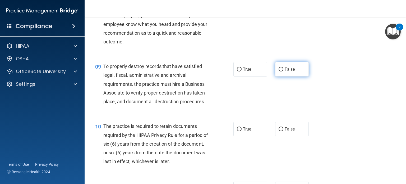
click at [293, 76] on label "False" at bounding box center [292, 69] width 34 height 15
click at [283, 71] on input "False" at bounding box center [280, 69] width 5 height 4
radio input "true"
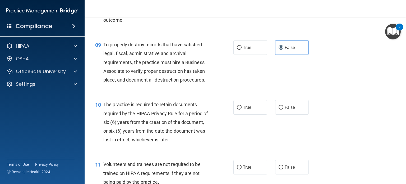
scroll to position [476, 0]
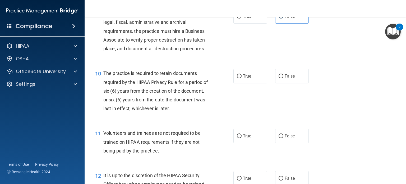
click at [244, 93] on div "10 The practice is required to retain documents required by the HIPAA Privacy R…" at bounding box center [245, 92] width 308 height 60
click at [245, 78] on span "True" at bounding box center [247, 75] width 8 height 5
click at [241, 78] on input "True" at bounding box center [239, 76] width 5 height 4
radio input "true"
click at [279, 138] on input "False" at bounding box center [280, 136] width 5 height 4
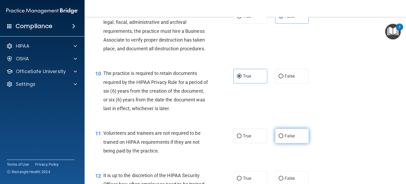
radio input "true"
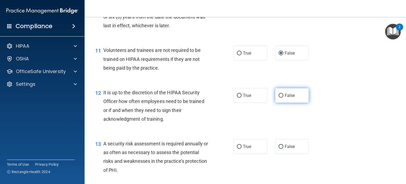
scroll to position [581, 0]
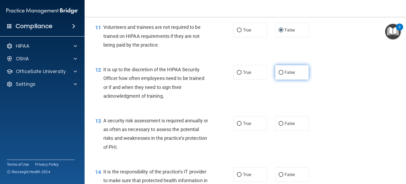
click at [282, 80] on label "False" at bounding box center [292, 72] width 34 height 15
click at [282, 75] on input "False" at bounding box center [280, 73] width 5 height 4
radio input "true"
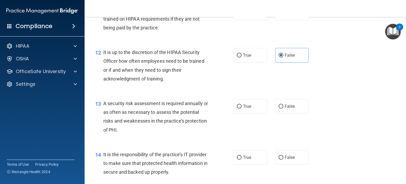
scroll to position [608, 0]
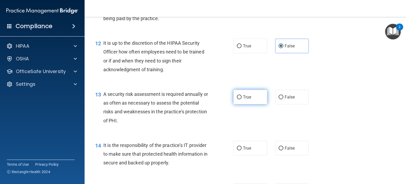
click at [249, 104] on label "True" at bounding box center [250, 97] width 34 height 15
click at [241, 99] on input "True" at bounding box center [239, 97] width 5 height 4
radio input "true"
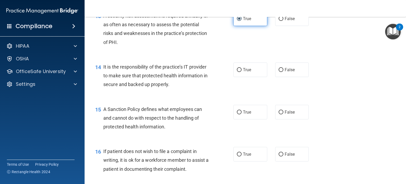
scroll to position [687, 0]
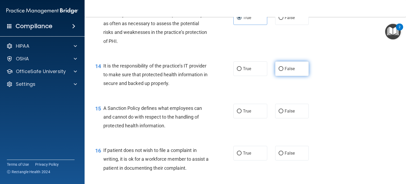
click at [284, 76] on label "False" at bounding box center [292, 68] width 34 height 15
click at [283, 71] on input "False" at bounding box center [280, 69] width 5 height 4
radio input "true"
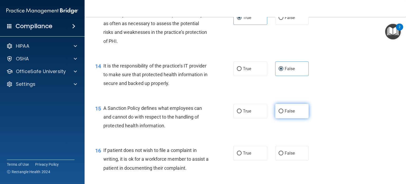
click at [285, 118] on label "False" at bounding box center [292, 111] width 34 height 15
click at [283, 113] on input "False" at bounding box center [280, 111] width 5 height 4
radio input "true"
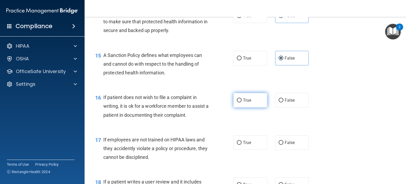
click at [247, 103] on span "True" at bounding box center [247, 99] width 8 height 5
click at [241, 102] on input "True" at bounding box center [239, 100] width 5 height 4
radio input "true"
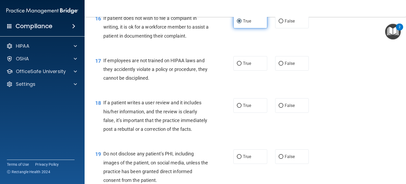
scroll to position [819, 0]
click at [275, 70] on label "False" at bounding box center [292, 63] width 34 height 15
click at [278, 65] on input "False" at bounding box center [280, 63] width 5 height 4
radio input "true"
click at [285, 108] on span "False" at bounding box center [290, 105] width 10 height 5
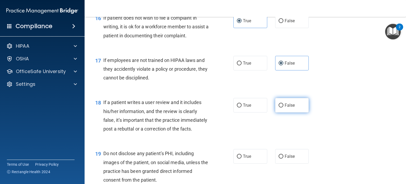
click at [283, 107] on input "False" at bounding box center [280, 105] width 5 height 4
radio input "true"
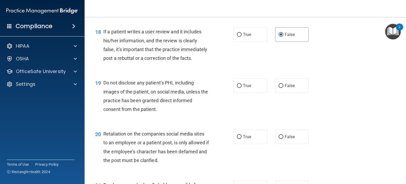
scroll to position [925, 0]
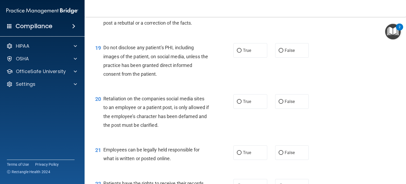
click at [236, 76] on div "19 Do not disclose any patient’s PHI, including images of the patient, on socia…" at bounding box center [164, 62] width 154 height 38
click at [243, 53] on span "True" at bounding box center [247, 50] width 8 height 5
click at [241, 53] on input "True" at bounding box center [239, 51] width 5 height 4
radio input "true"
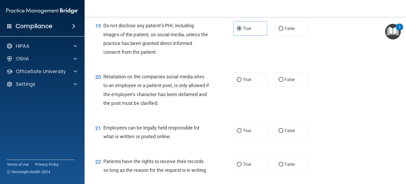
scroll to position [978, 0]
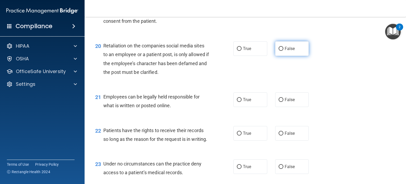
click at [281, 56] on label "False" at bounding box center [292, 48] width 34 height 15
click at [281, 51] on input "False" at bounding box center [280, 49] width 5 height 4
radio input "true"
click at [261, 107] on label "True" at bounding box center [250, 99] width 34 height 15
click at [241, 102] on input "True" at bounding box center [239, 100] width 5 height 4
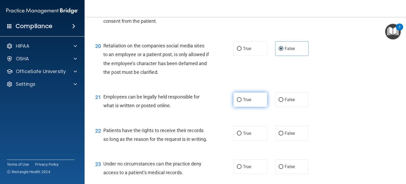
radio input "true"
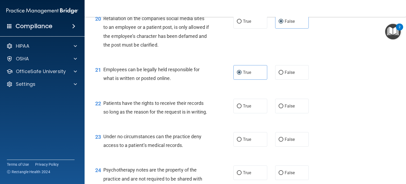
scroll to position [1030, 0]
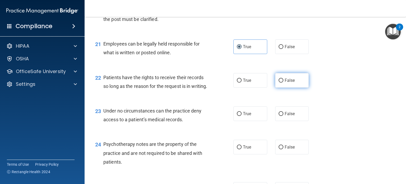
click at [278, 87] on label "False" at bounding box center [292, 80] width 34 height 15
click at [278, 82] on input "False" at bounding box center [280, 80] width 5 height 4
radio input "true"
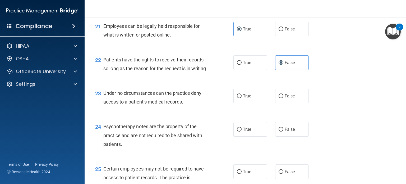
scroll to position [1083, 0]
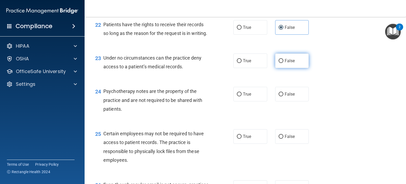
click at [290, 63] on span "False" at bounding box center [290, 60] width 10 height 5
click at [283, 63] on input "False" at bounding box center [280, 61] width 5 height 4
radio input "true"
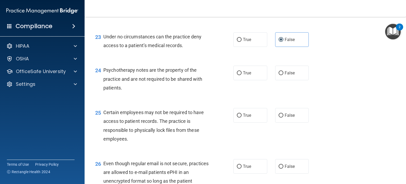
scroll to position [1136, 0]
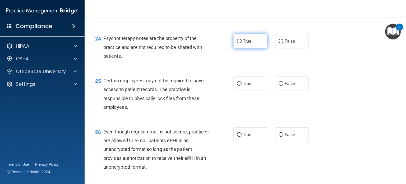
click at [247, 48] on label "True" at bounding box center [250, 41] width 34 height 15
click at [241, 43] on input "True" at bounding box center [239, 41] width 5 height 4
radio input "true"
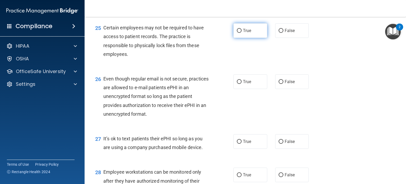
click at [253, 38] on label "True" at bounding box center [250, 30] width 34 height 15
click at [241, 33] on input "True" at bounding box center [239, 31] width 5 height 4
radio input "true"
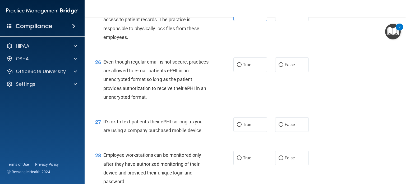
scroll to position [1242, 0]
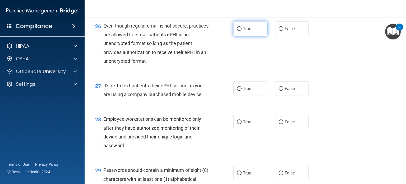
click at [243, 31] on span "True" at bounding box center [247, 28] width 8 height 5
click at [241, 31] on input "True" at bounding box center [239, 29] width 5 height 4
radio input "true"
click at [280, 91] on input "False" at bounding box center [280, 89] width 5 height 4
radio input "true"
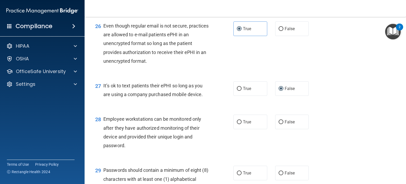
scroll to position [1295, 0]
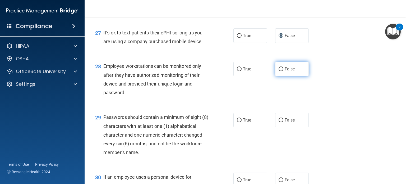
click at [285, 76] on label "False" at bounding box center [292, 69] width 34 height 15
click at [283, 71] on input "False" at bounding box center [280, 69] width 5 height 4
radio input "true"
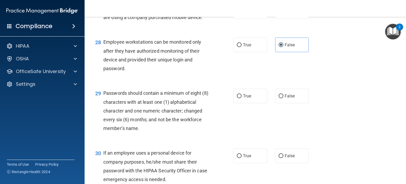
scroll to position [1347, 0]
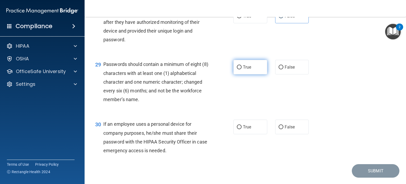
click at [256, 74] on label "True" at bounding box center [250, 67] width 34 height 15
click at [241, 69] on input "True" at bounding box center [239, 67] width 5 height 4
radio input "true"
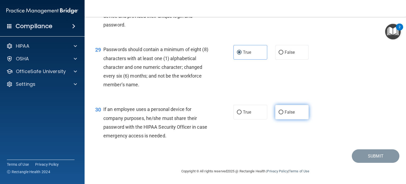
click at [294, 115] on label "False" at bounding box center [292, 112] width 34 height 15
click at [283, 114] on input "False" at bounding box center [280, 112] width 5 height 4
radio input "true"
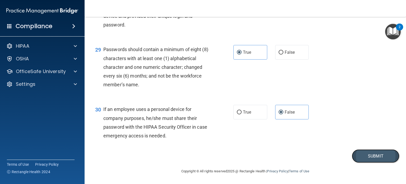
click at [370, 155] on button "Submit" at bounding box center [376, 155] width 48 height 13
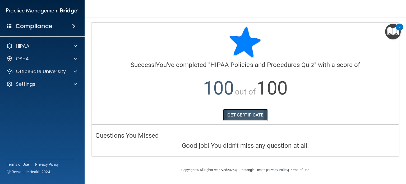
click at [252, 109] on link "GET CERTIFICATE" at bounding box center [245, 115] width 45 height 12
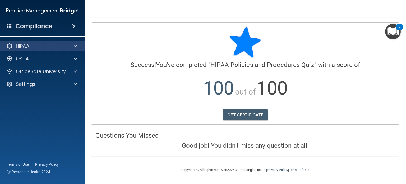
click at [75, 49] on div "HIPAA" at bounding box center [42, 46] width 85 height 11
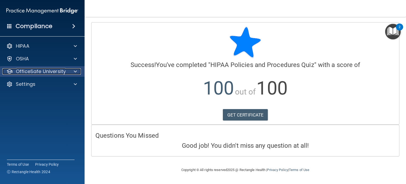
click at [76, 72] on span at bounding box center [75, 71] width 3 height 6
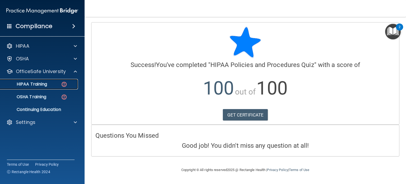
click at [50, 85] on div "HIPAA Training" at bounding box center [39, 83] width 72 height 5
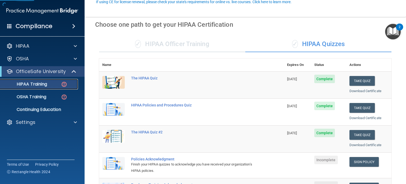
scroll to position [53, 0]
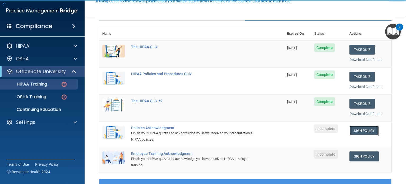
click at [364, 130] on link "Sign Policy" at bounding box center [363, 131] width 29 height 10
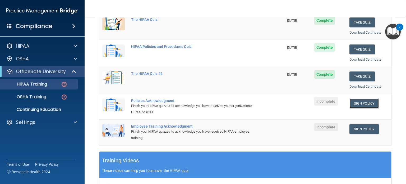
scroll to position [79, 0]
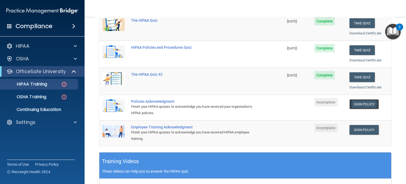
click at [358, 104] on link "Sign Policy" at bounding box center [363, 104] width 29 height 10
click at [32, 96] on p "OSHA Training" at bounding box center [24, 96] width 43 height 5
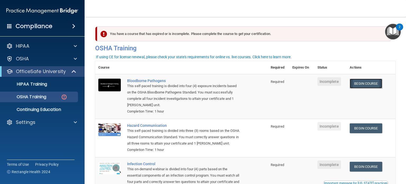
click at [366, 87] on link "Begin Course" at bounding box center [366, 83] width 32 height 10
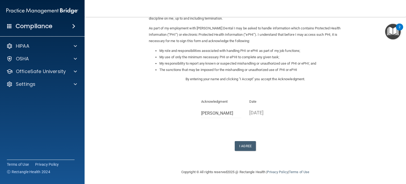
scroll to position [58, 0]
click at [238, 144] on button "I Agree" at bounding box center [245, 145] width 21 height 10
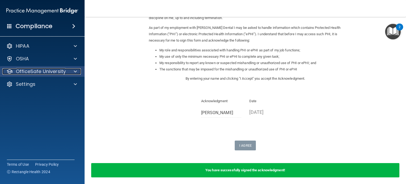
click at [79, 72] on div at bounding box center [74, 71] width 13 height 6
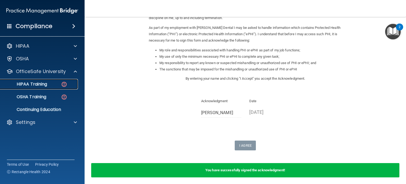
click at [34, 81] on p "HIPAA Training" at bounding box center [25, 83] width 44 height 5
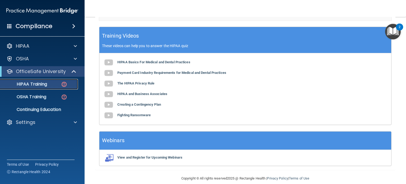
scroll to position [212, 0]
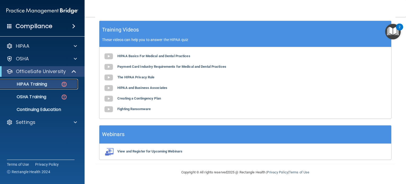
click at [35, 86] on p "HIPAA Training" at bounding box center [25, 83] width 44 height 5
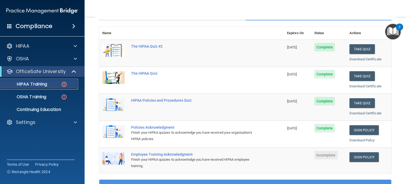
scroll to position [106, 0]
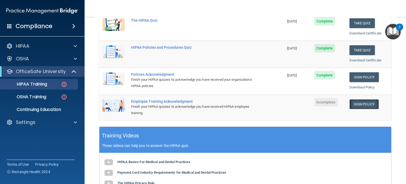
click at [364, 104] on link "Sign Policy" at bounding box center [363, 104] width 29 height 10
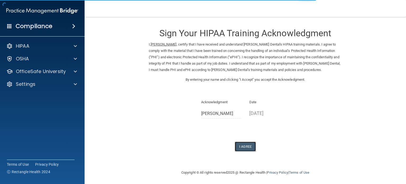
click at [245, 144] on button "I Agree" at bounding box center [245, 146] width 21 height 10
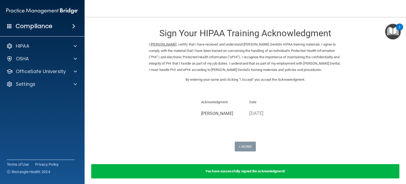
scroll to position [22, 0]
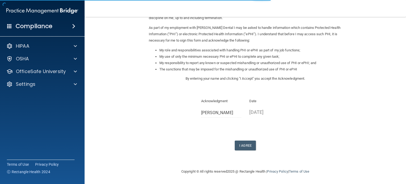
scroll to position [58, 0]
click at [245, 144] on button "I Agree" at bounding box center [245, 145] width 21 height 10
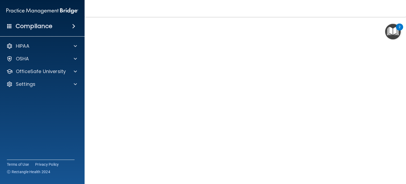
scroll to position [42, 0]
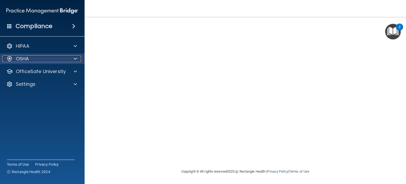
click at [76, 59] on span at bounding box center [75, 58] width 3 height 6
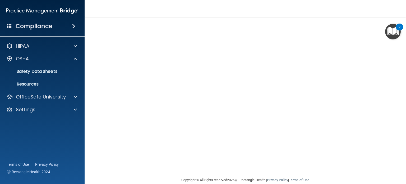
scroll to position [7, 0]
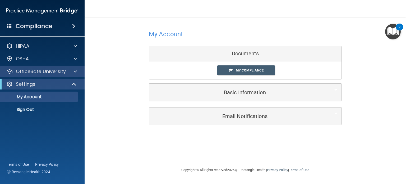
click at [55, 75] on div "OfficeSafe University" at bounding box center [42, 71] width 85 height 11
click at [77, 68] on div at bounding box center [74, 71] width 13 height 6
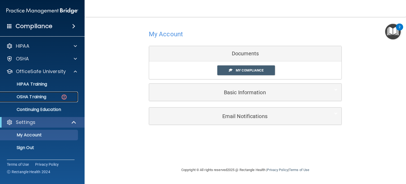
click at [51, 98] on div "OSHA Training" at bounding box center [39, 96] width 72 height 5
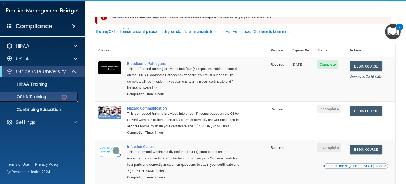
scroll to position [26, 0]
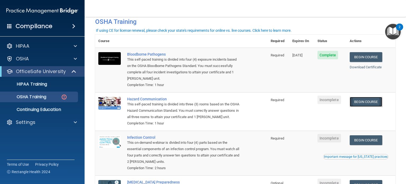
click at [365, 104] on link "Begin Course" at bounding box center [366, 102] width 32 height 10
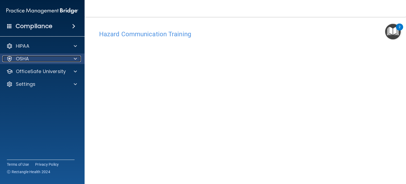
click at [78, 59] on div at bounding box center [74, 58] width 13 height 6
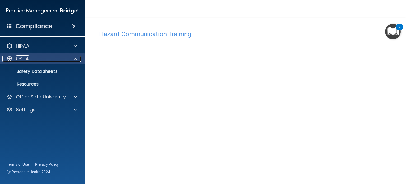
click at [49, 58] on div "OSHA" at bounding box center [35, 58] width 66 height 6
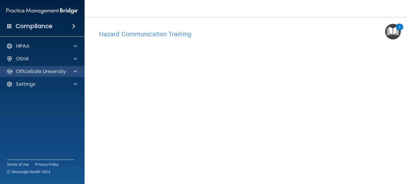
click at [53, 75] on div "OfficeSafe University" at bounding box center [42, 71] width 85 height 11
click at [74, 69] on span at bounding box center [75, 71] width 3 height 6
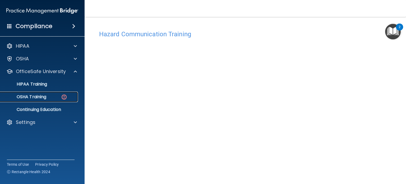
click at [46, 96] on p "OSHA Training" at bounding box center [24, 96] width 43 height 5
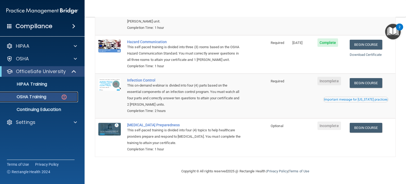
scroll to position [91, 0]
click at [372, 76] on td "Begin Course Download Certificate Important message for California practices" at bounding box center [370, 95] width 49 height 45
click at [374, 87] on link "Begin Course" at bounding box center [366, 83] width 32 height 10
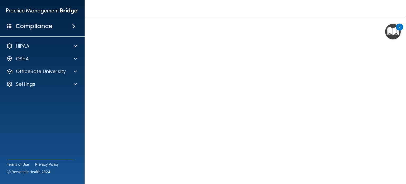
scroll to position [22, 0]
